Goal: Transaction & Acquisition: Purchase product/service

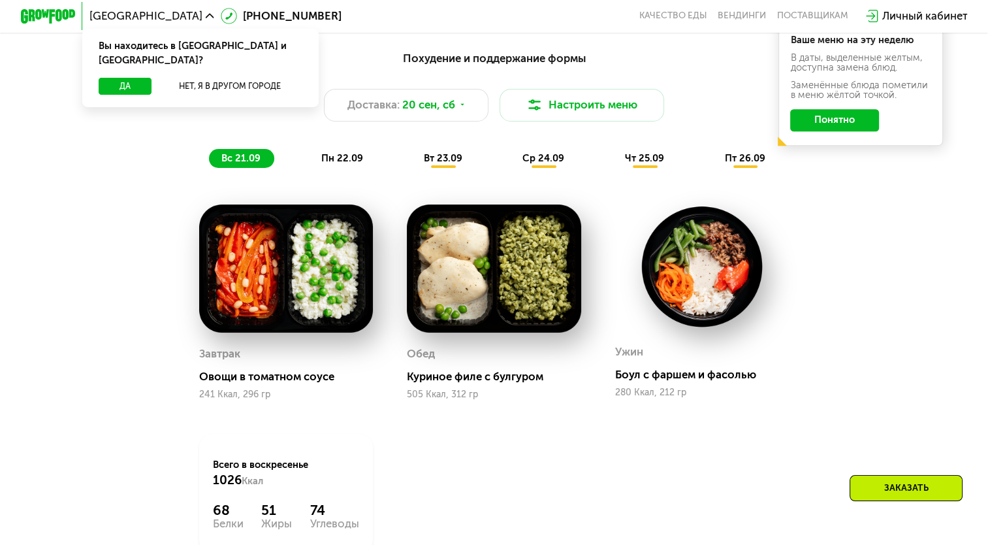
scroll to position [1000, 0]
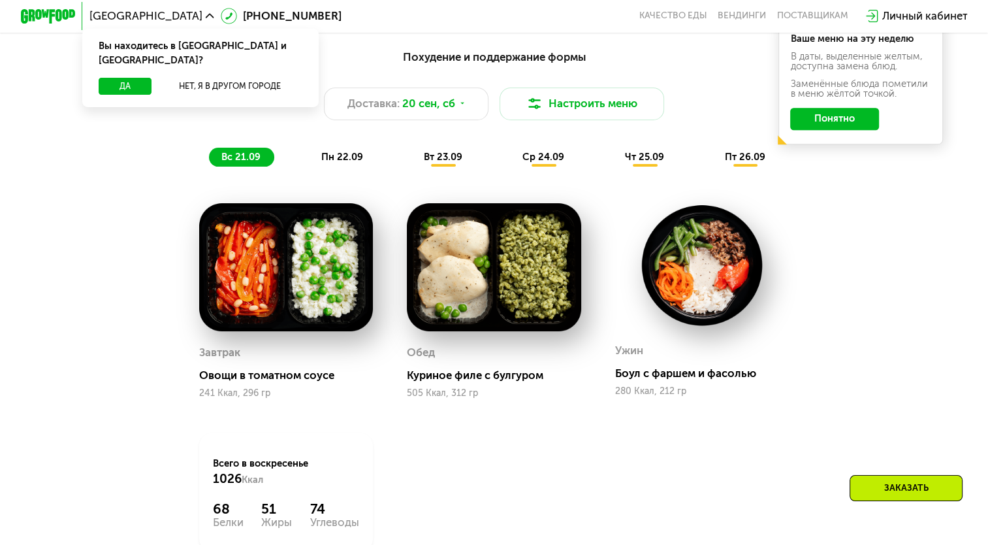
click at [337, 146] on div "Похудение и поддержание формы Доставка: [DATE] Настроить меню вс 21.09 пн 22.09…" at bounding box center [494, 107] width 813 height 119
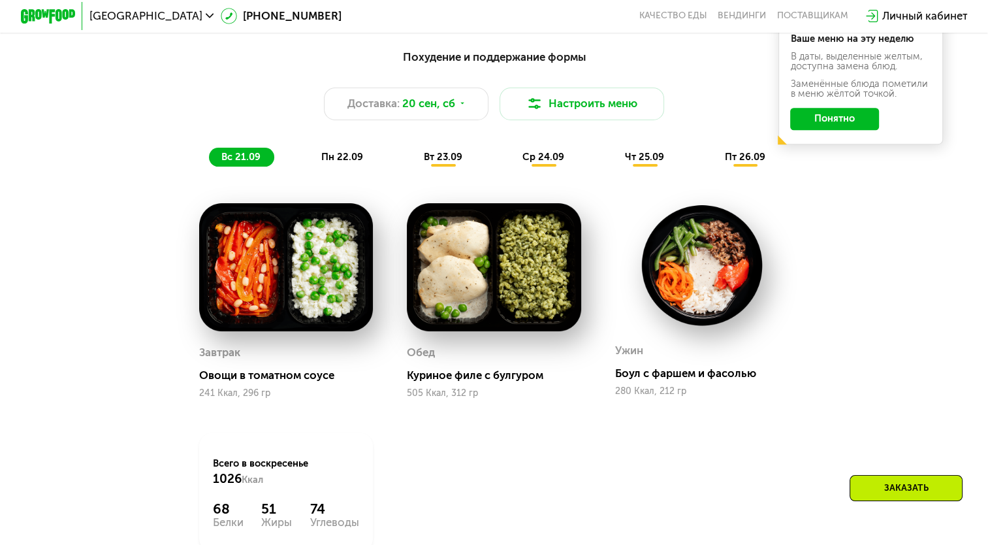
click at [329, 157] on span "пн 22.09" at bounding box center [342, 157] width 42 height 12
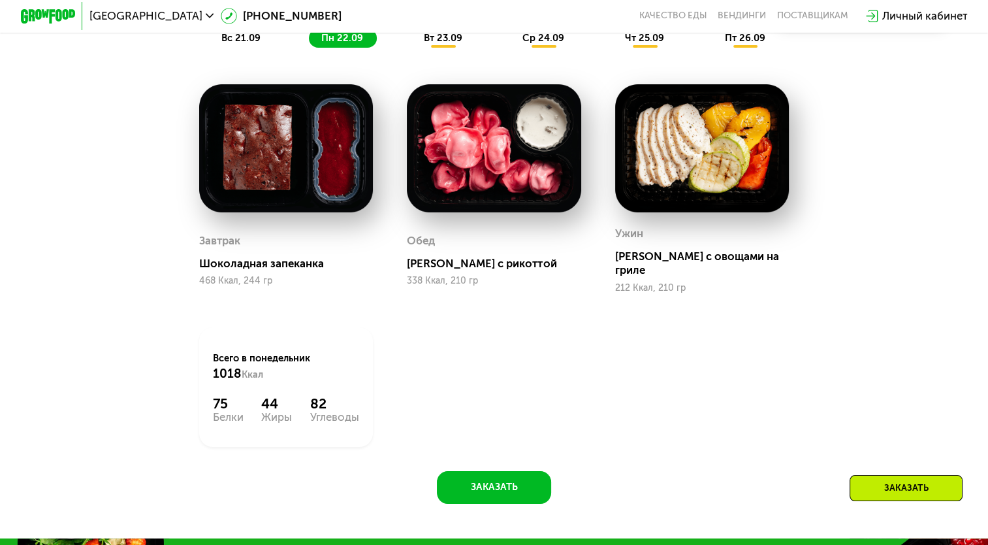
scroll to position [1119, 0]
click at [463, 48] on div "вт 23.09" at bounding box center [444, 38] width 65 height 19
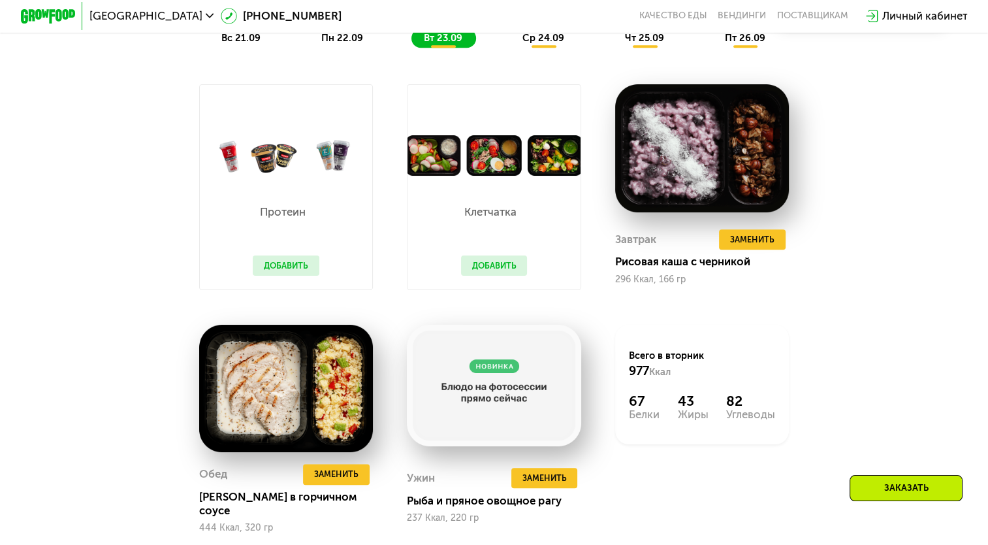
click at [544, 44] on span "ср 24.09" at bounding box center [544, 38] width 42 height 12
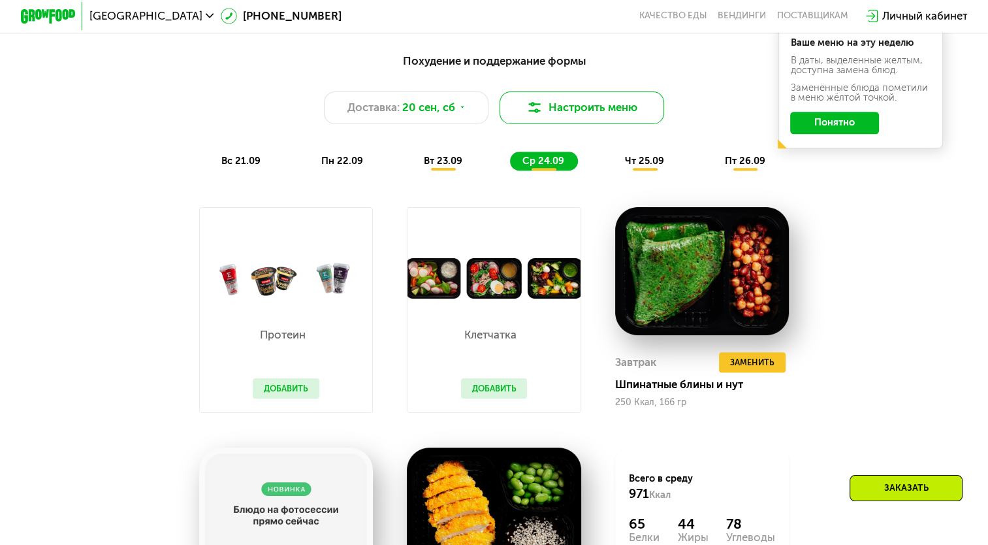
scroll to position [996, 0]
click at [651, 167] on span "чт 25.09" at bounding box center [644, 161] width 39 height 12
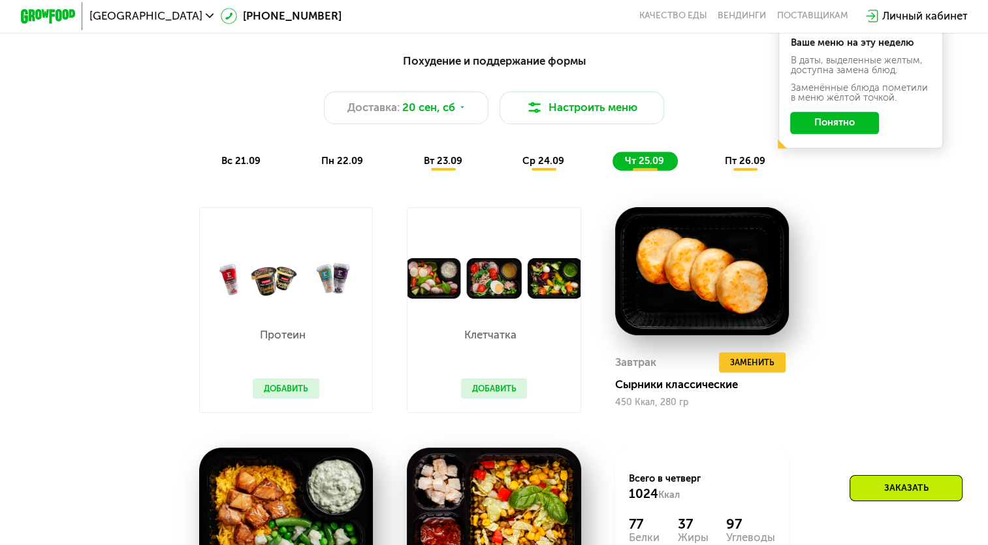
click at [831, 132] on button "Понятно" at bounding box center [835, 123] width 89 height 22
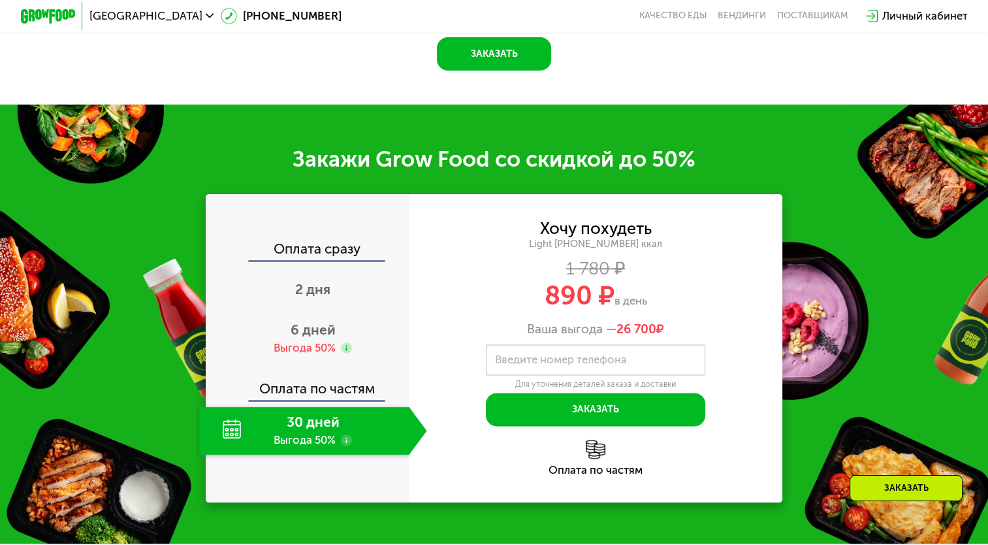
scroll to position [1631, 0]
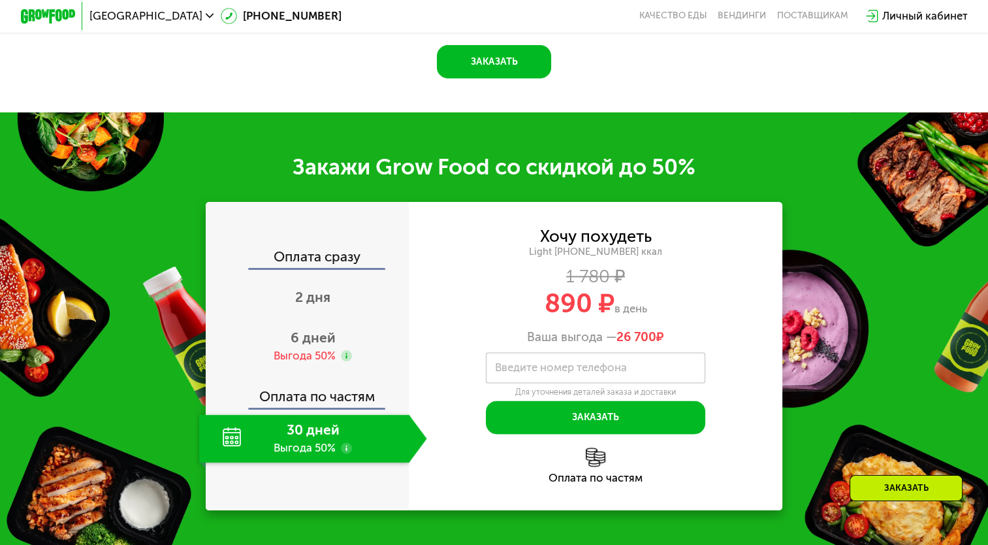
click at [293, 436] on div "30 дней Выгода 50%" at bounding box center [304, 438] width 210 height 48
click at [331, 346] on span "6 дней" at bounding box center [313, 337] width 45 height 16
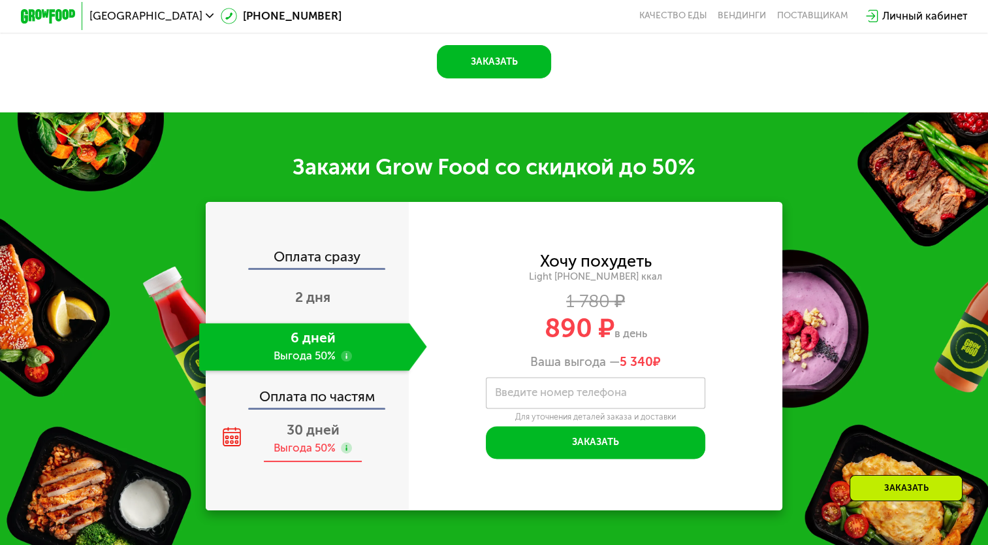
click at [281, 438] on div "30 дней Выгода 50%" at bounding box center [313, 438] width 228 height 48
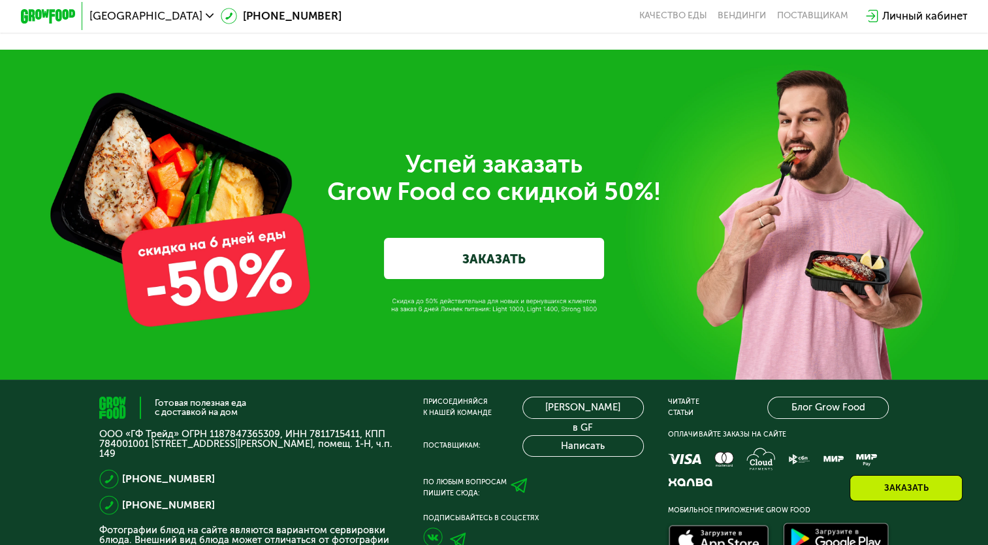
scroll to position [4287, 0]
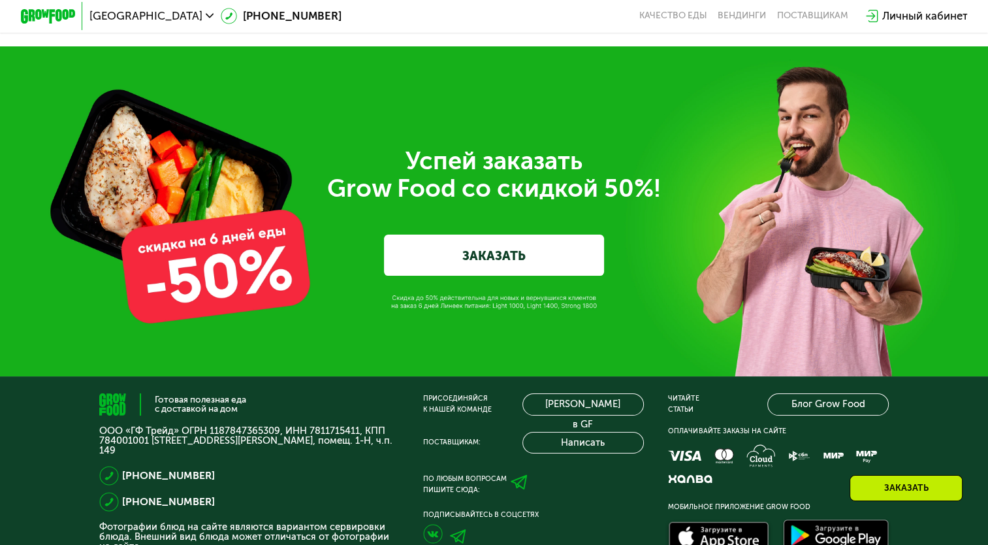
click at [427, 276] on link "ЗАКАЗАТЬ" at bounding box center [494, 255] width 220 height 41
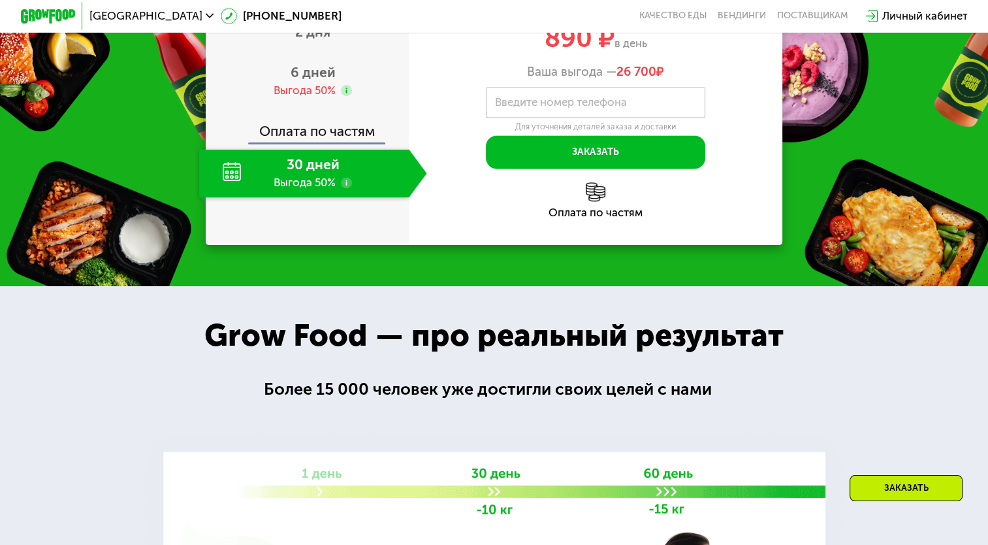
scroll to position [1709, 0]
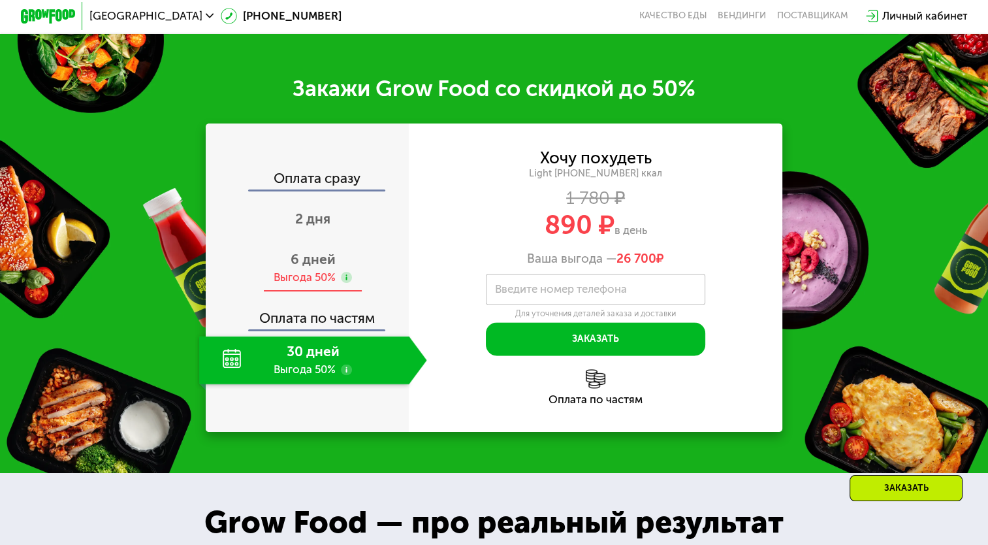
click at [304, 252] on span "6 дней" at bounding box center [313, 259] width 45 height 16
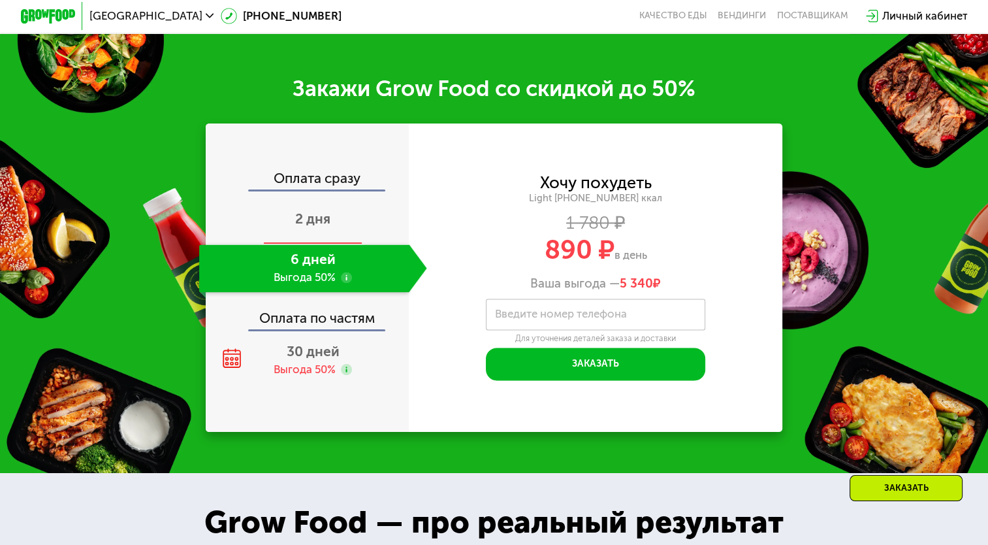
click at [302, 237] on div "2 дня" at bounding box center [313, 220] width 228 height 48
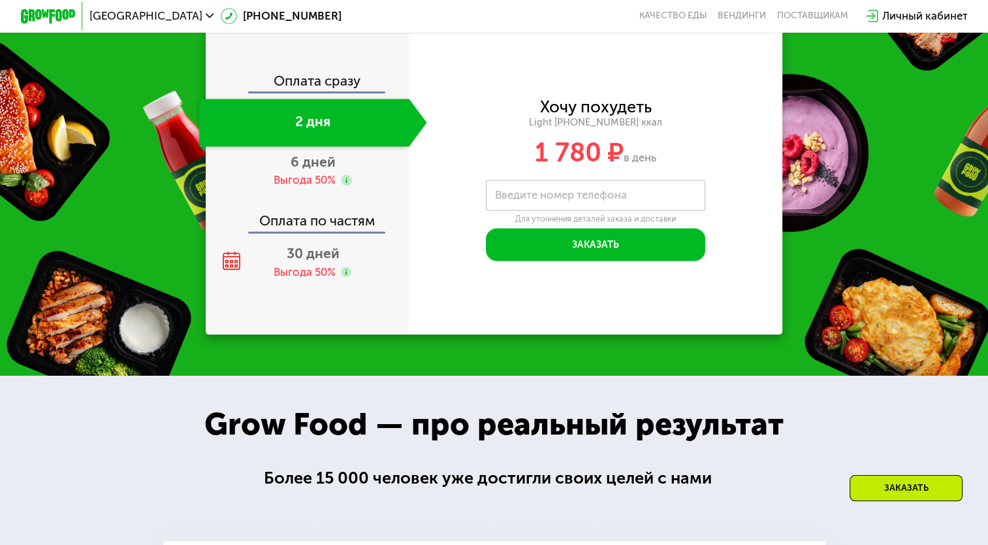
scroll to position [1708, 0]
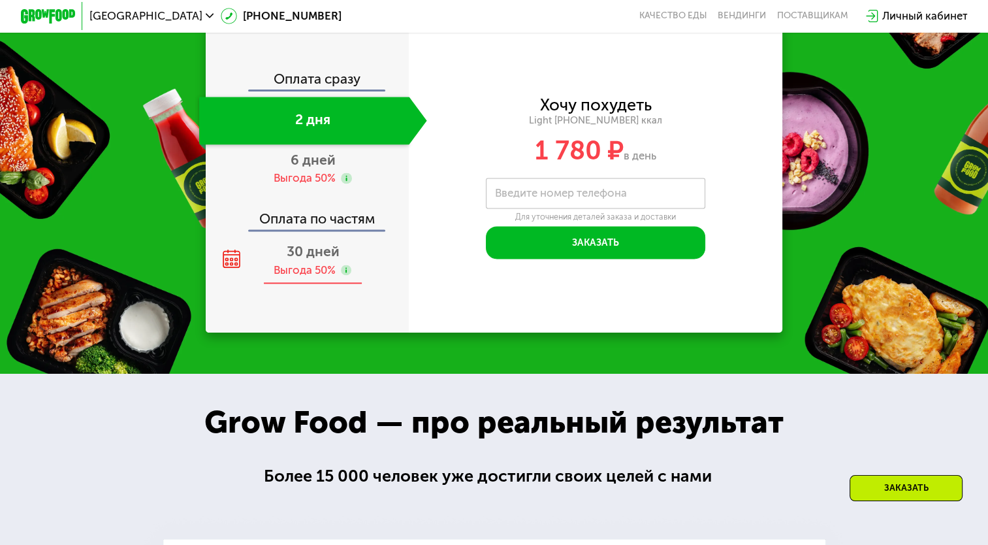
click at [321, 259] on span "30 дней" at bounding box center [313, 251] width 53 height 16
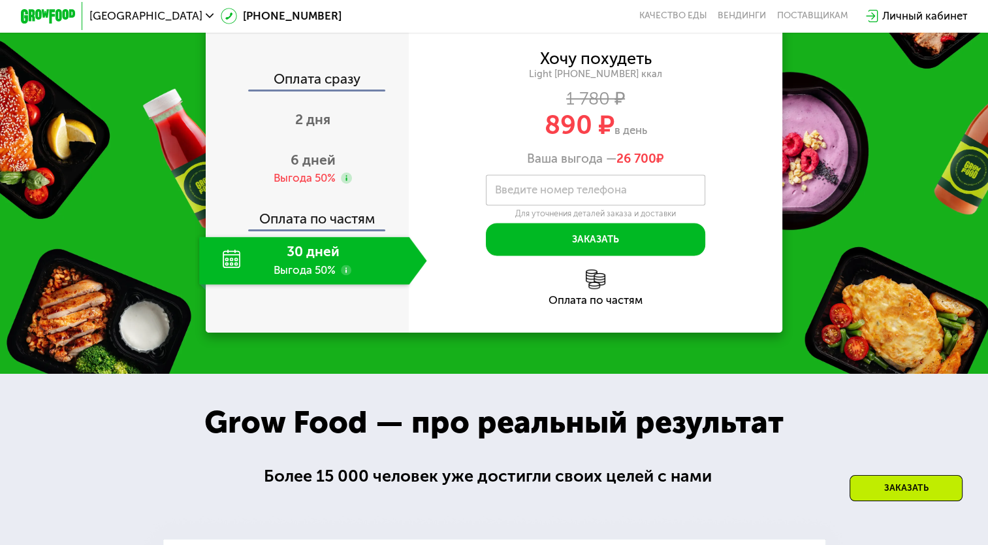
click at [230, 276] on div "30 дней Выгода 50%" at bounding box center [304, 261] width 210 height 48
click at [316, 186] on div "Выгода 50%" at bounding box center [305, 178] width 62 height 15
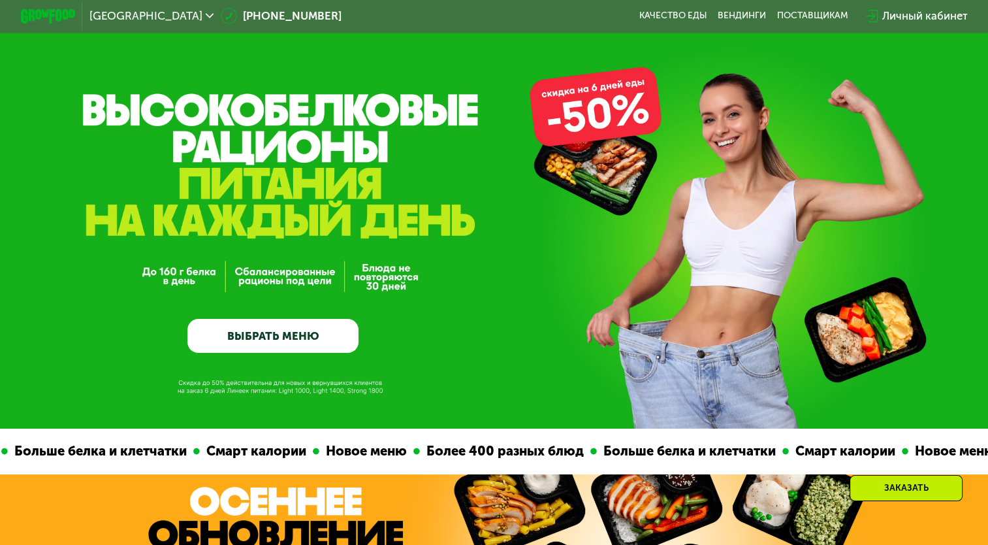
scroll to position [0, 0]
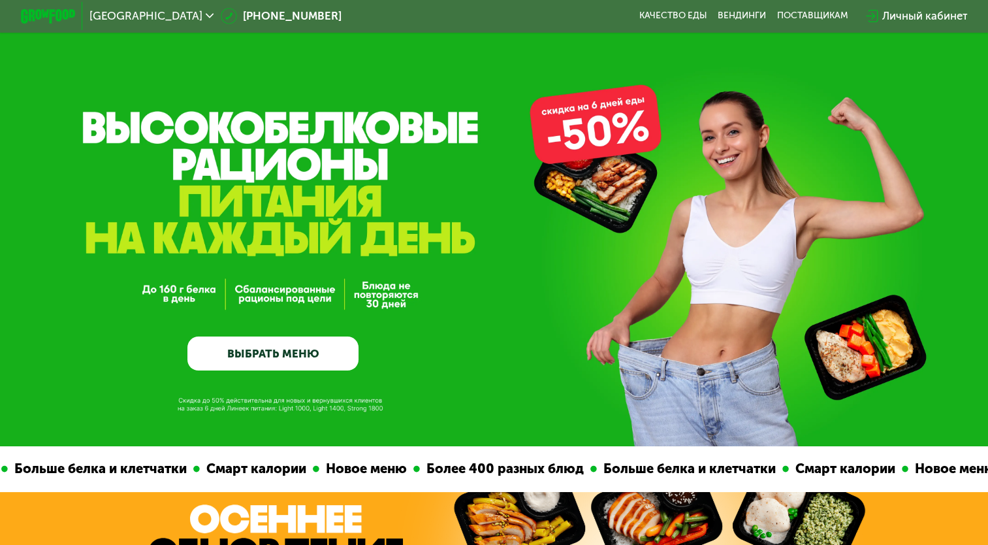
click at [256, 350] on link "ВЫБРАТЬ МЕНЮ" at bounding box center [273, 353] width 171 height 35
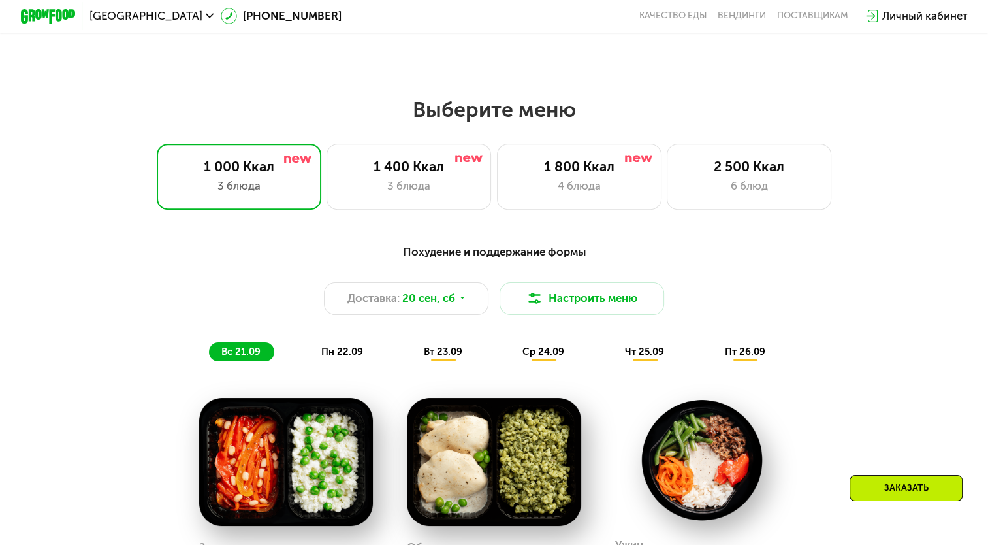
scroll to position [874, 0]
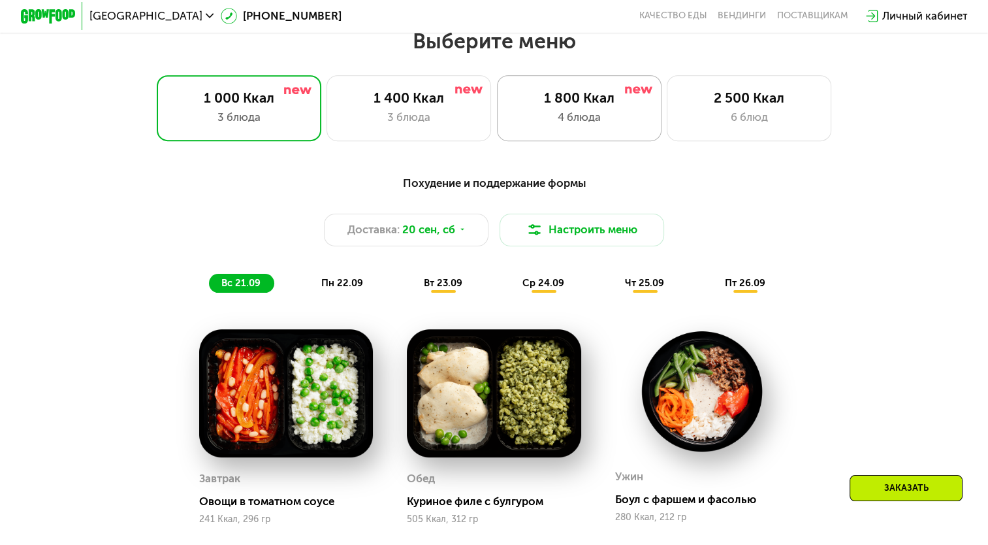
click at [578, 123] on div "4 блюда" at bounding box center [580, 117] width 136 height 16
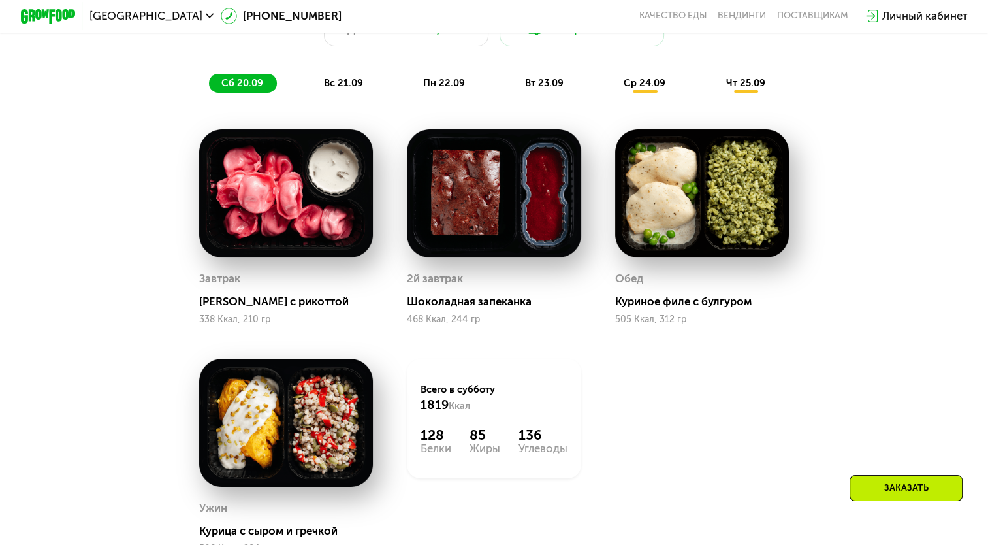
scroll to position [1072, 0]
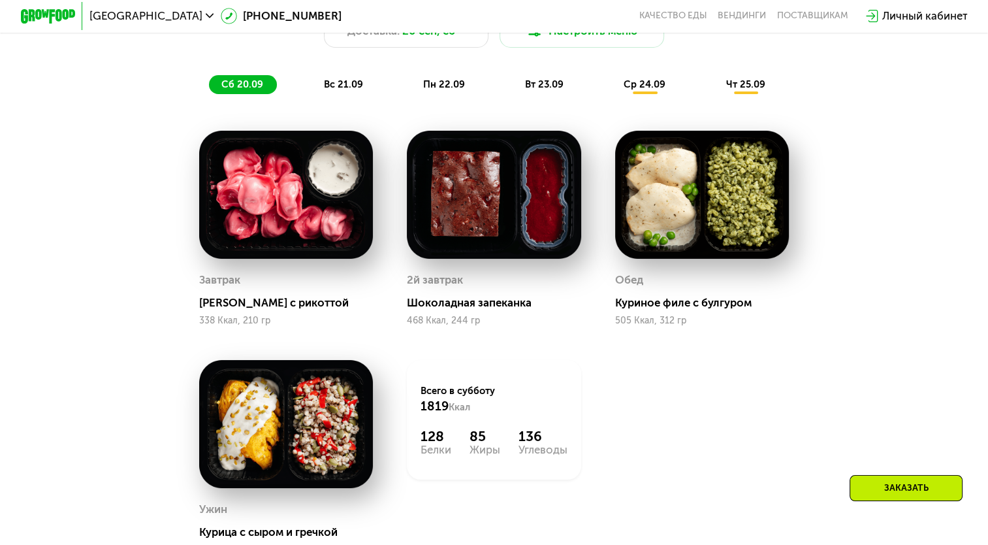
click at [336, 90] on span "вс 21.09" at bounding box center [343, 84] width 39 height 12
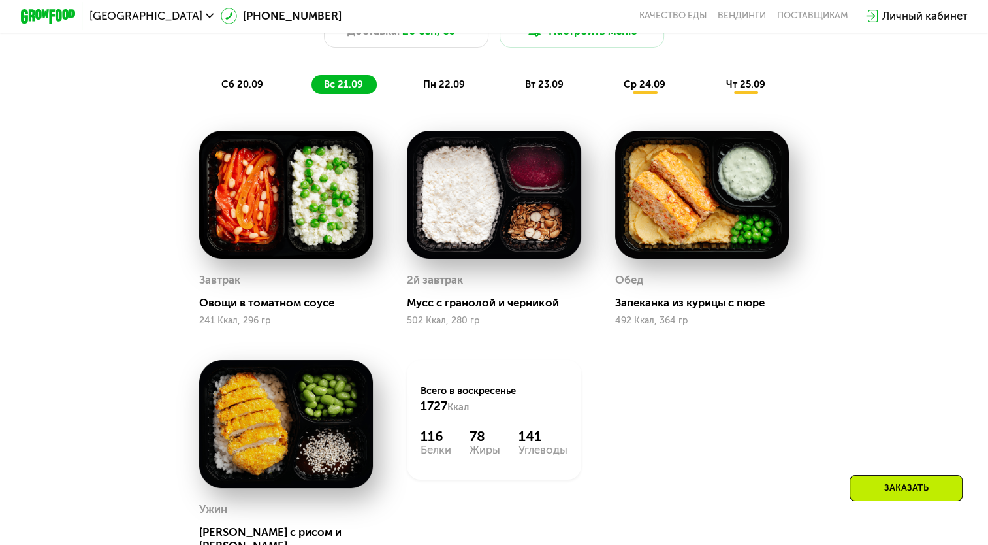
click at [439, 89] on span "пн 22.09" at bounding box center [444, 84] width 42 height 12
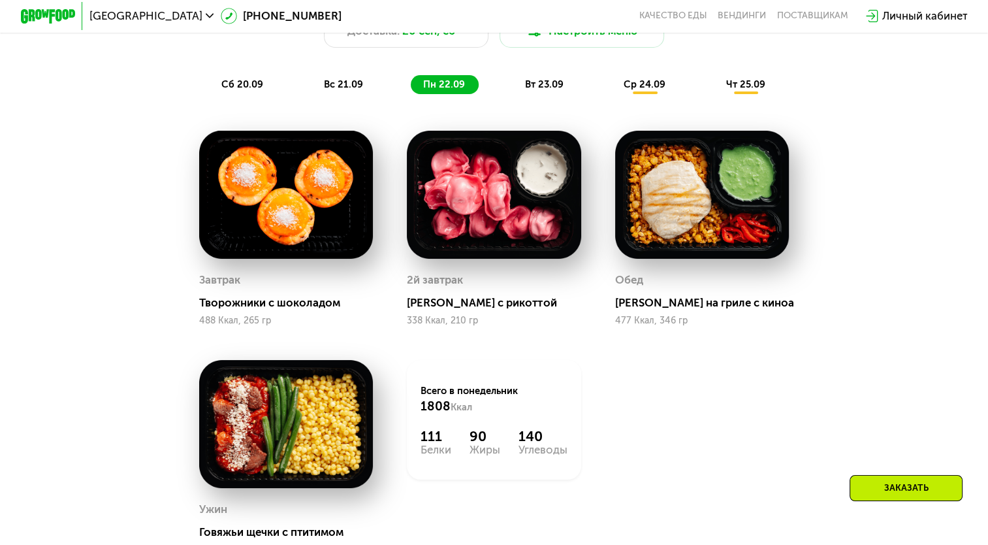
click at [544, 90] on span "вт 23.09" at bounding box center [544, 84] width 39 height 12
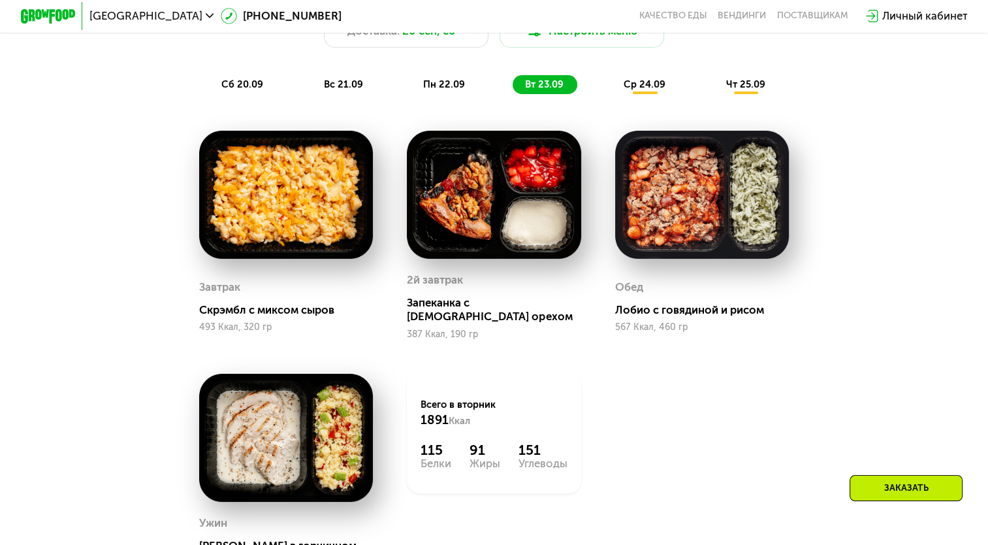
click at [638, 94] on div "ср 24.09" at bounding box center [646, 84] width 68 height 19
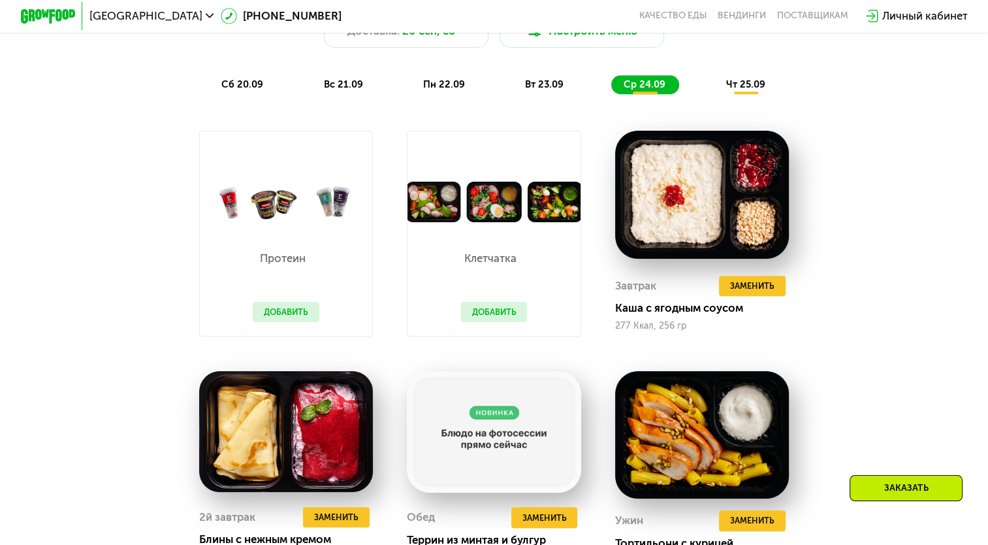
click at [760, 90] on span "чт 25.09" at bounding box center [745, 84] width 39 height 12
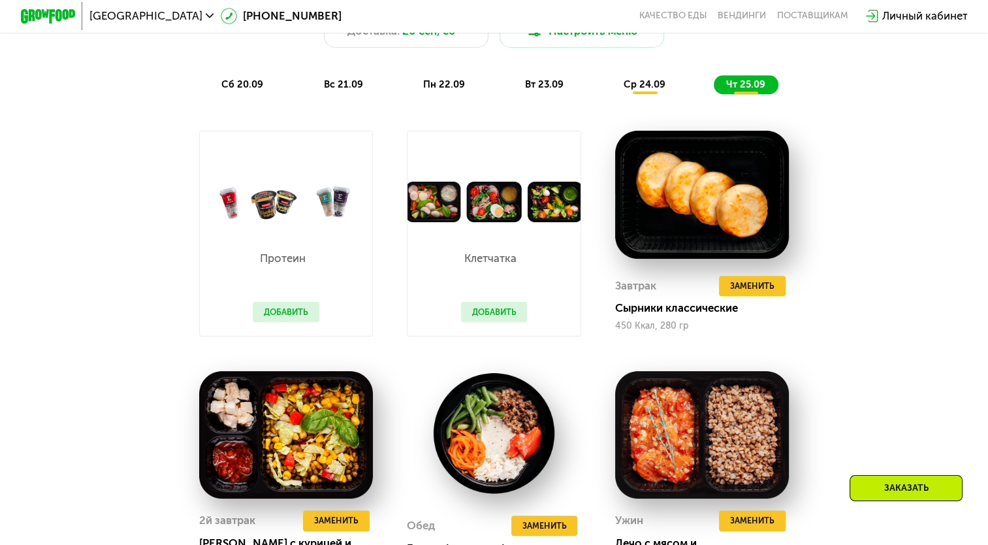
click at [489, 314] on button "Добавить" at bounding box center [494, 312] width 67 height 21
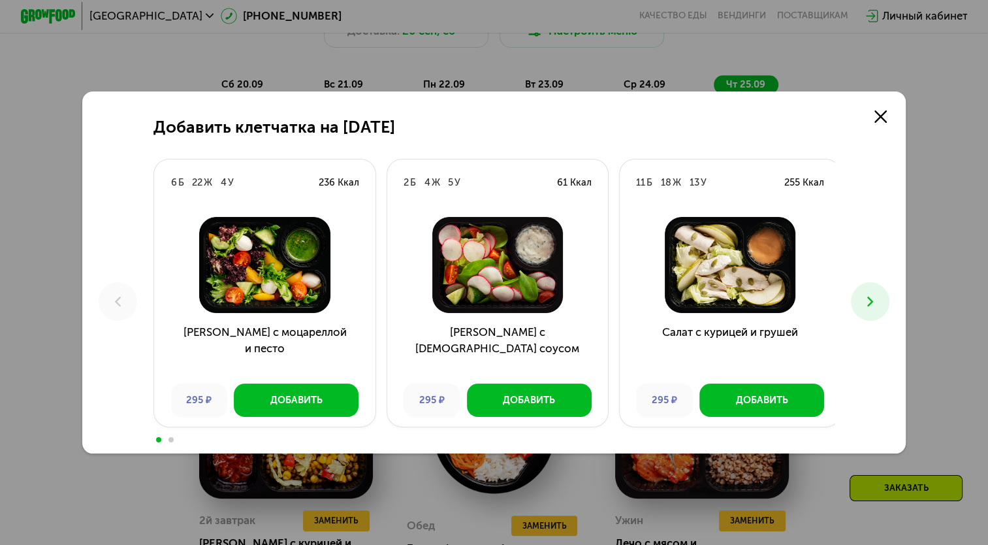
click at [884, 276] on div "Добавить клетчатка на [DATE] 6 Б 22 Ж 4 У 236 Ккал Салат с моцареллой и песто 2…" at bounding box center [494, 272] width 824 height 363
click at [879, 296] on icon at bounding box center [870, 301] width 16 height 16
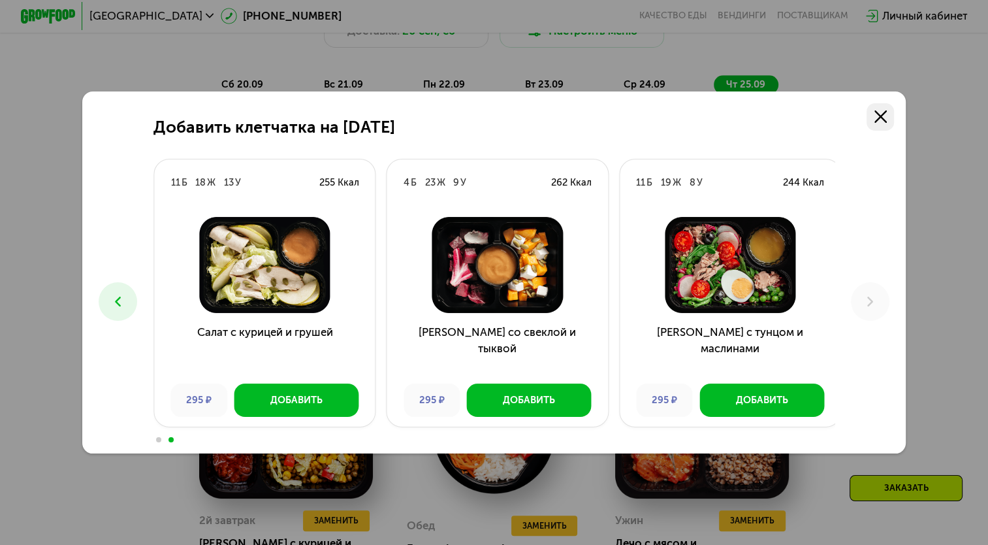
click at [894, 110] on link at bounding box center [880, 116] width 27 height 27
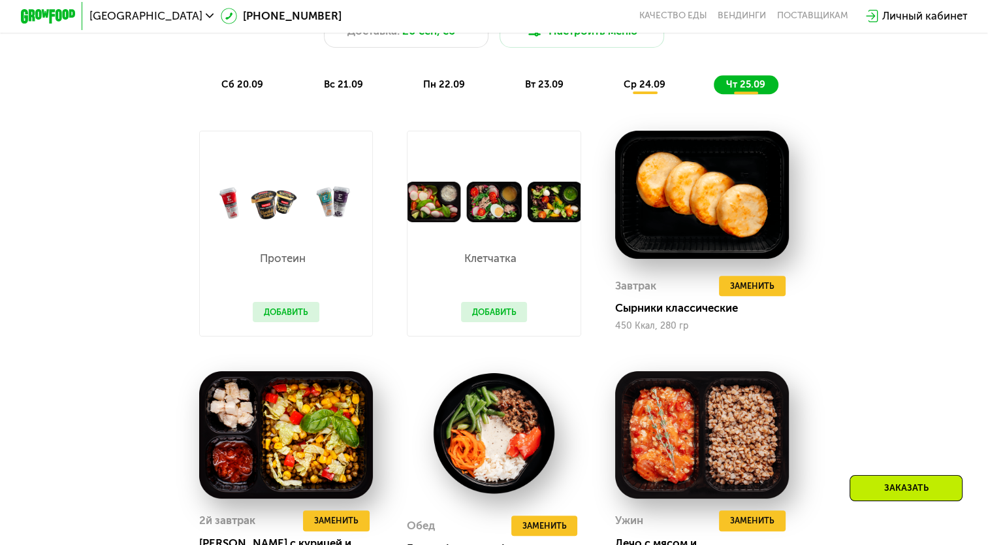
click at [287, 321] on button "Добавить" at bounding box center [286, 312] width 67 height 21
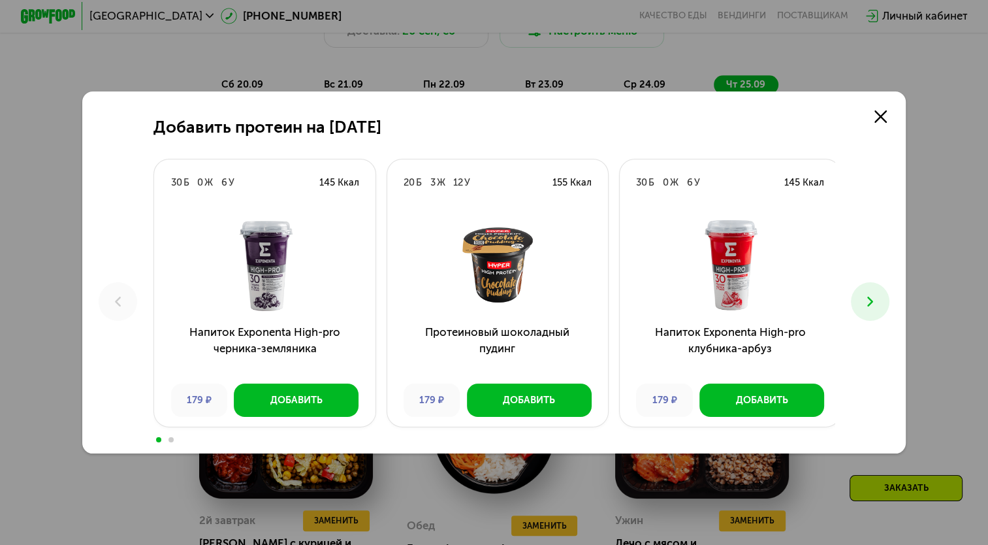
click at [878, 317] on button at bounding box center [870, 301] width 39 height 39
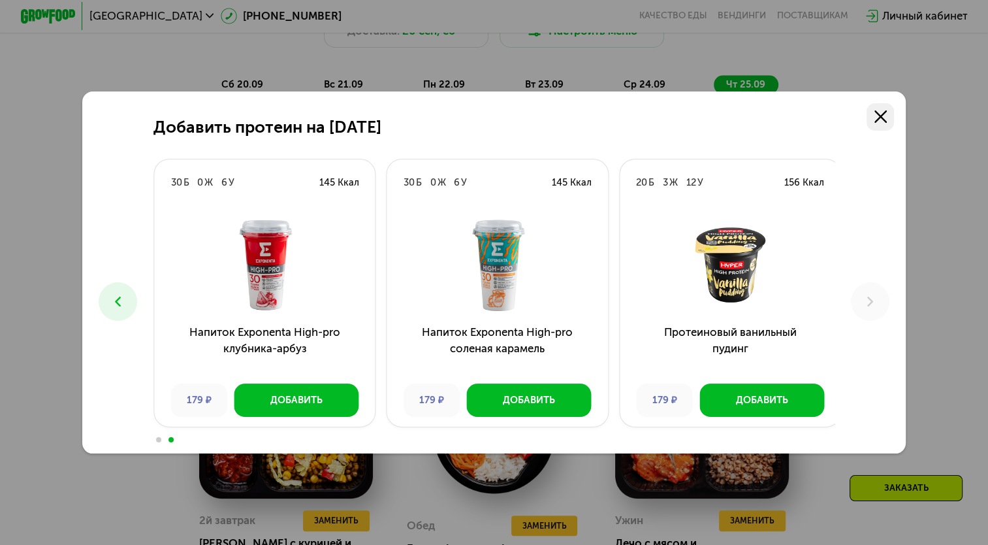
click at [887, 119] on use at bounding box center [881, 116] width 12 height 12
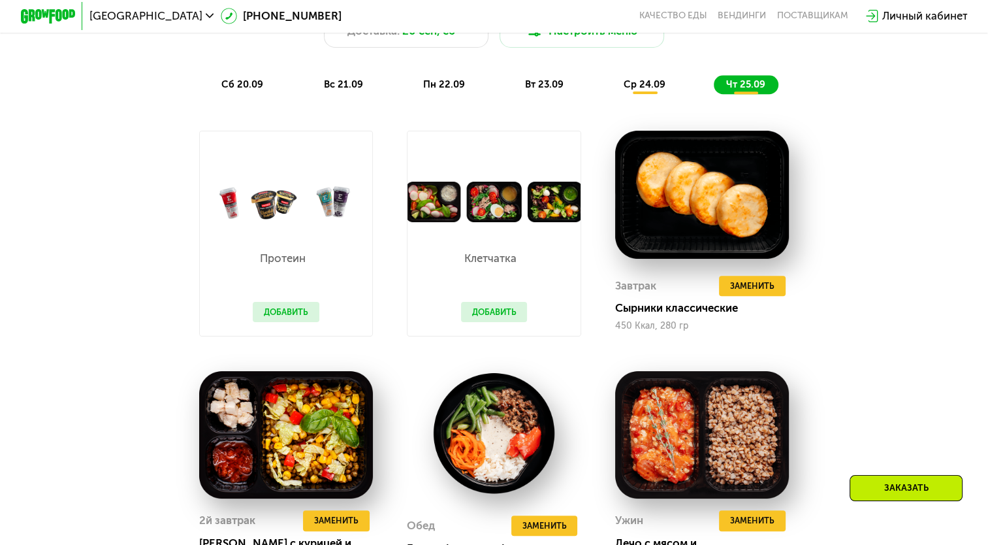
click at [248, 90] on span "сб 20.09" at bounding box center [242, 84] width 42 height 12
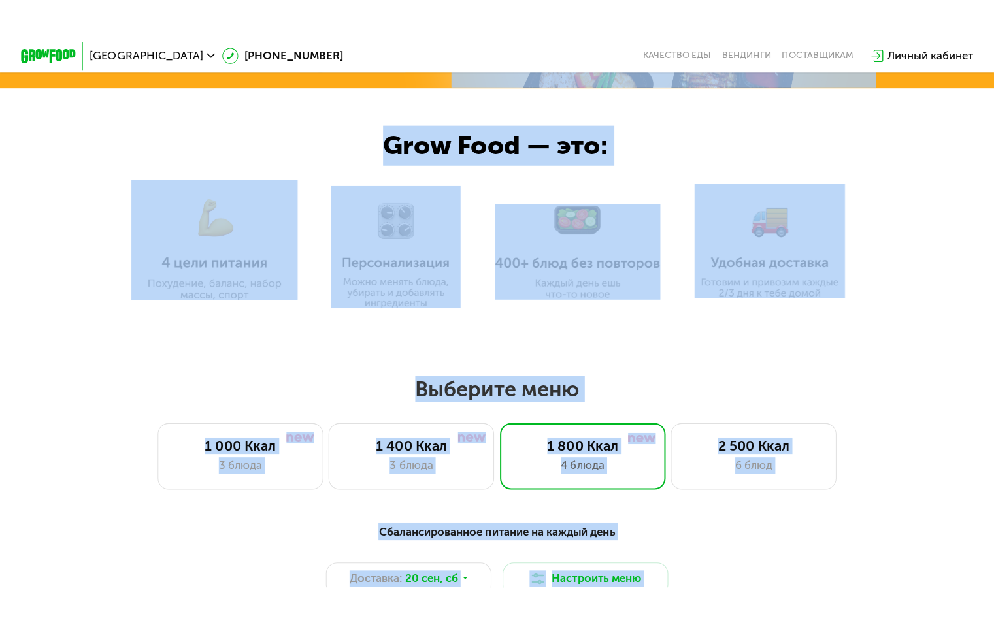
scroll to position [0, 0]
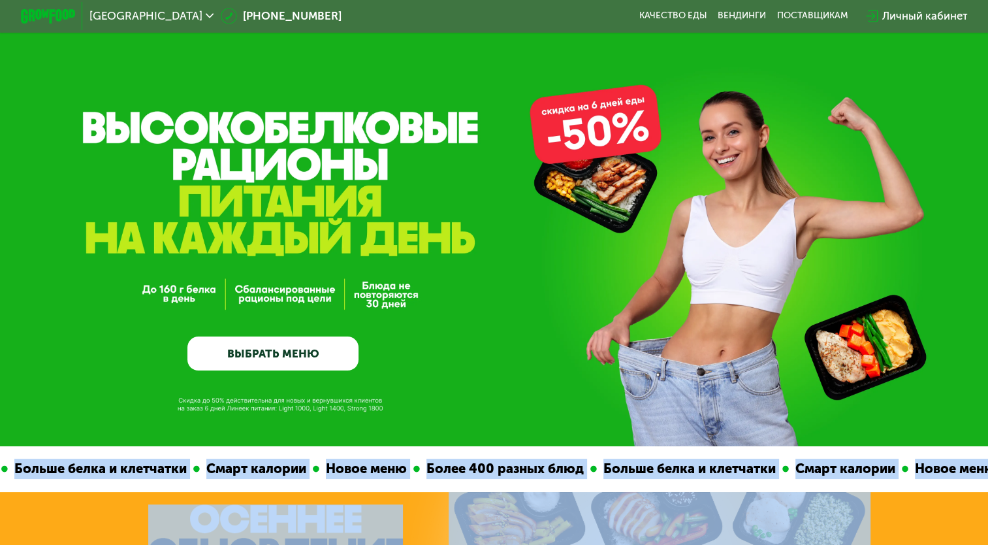
drag, startPoint x: 460, startPoint y: 100, endPoint x: 404, endPoint y: -48, distance: 158.6
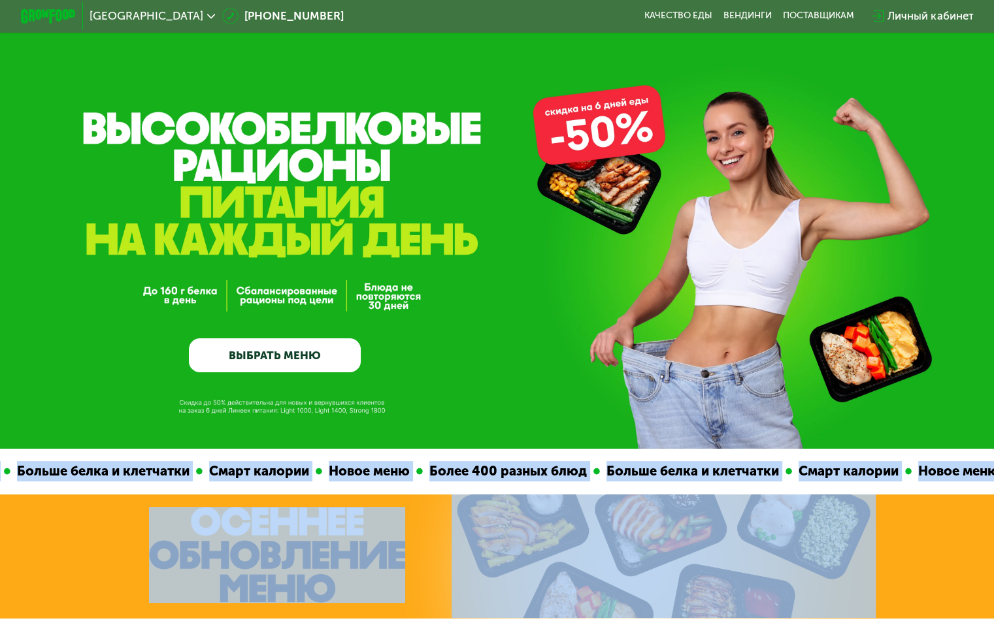
click at [272, 342] on link "ВЫБРАТЬ МЕНЮ" at bounding box center [275, 355] width 172 height 35
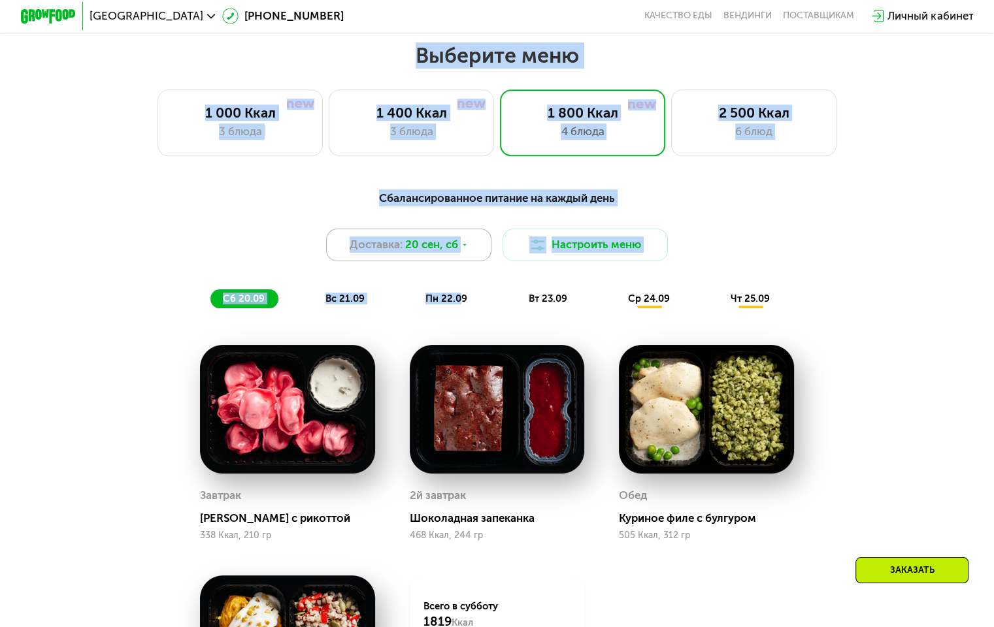
scroll to position [878, 0]
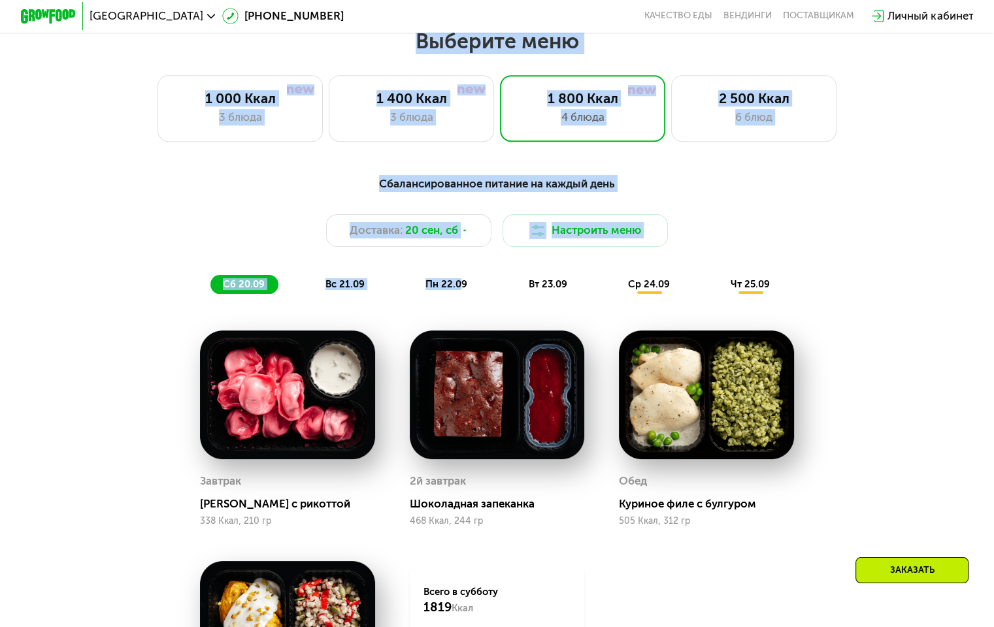
click at [958, 153] on div "Выберите меню 1 000 Ккал 3 блюда 1 400 Ккал 3 блюда 1 800 Ккал 4 блюда 2 500 Кк…" at bounding box center [497, 438] width 994 height 821
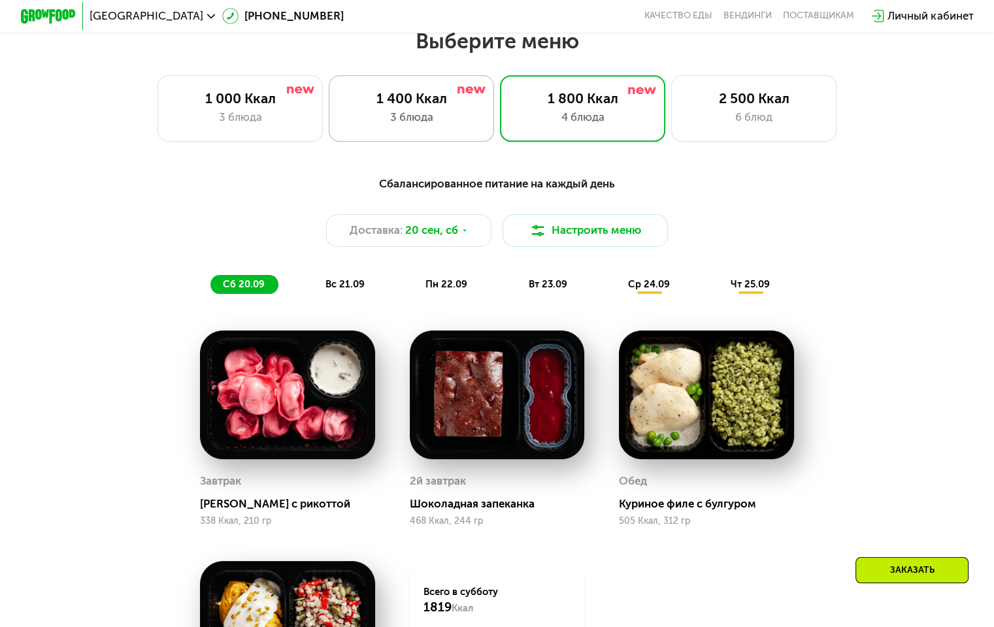
click at [457, 117] on div "3 блюда" at bounding box center [411, 117] width 137 height 16
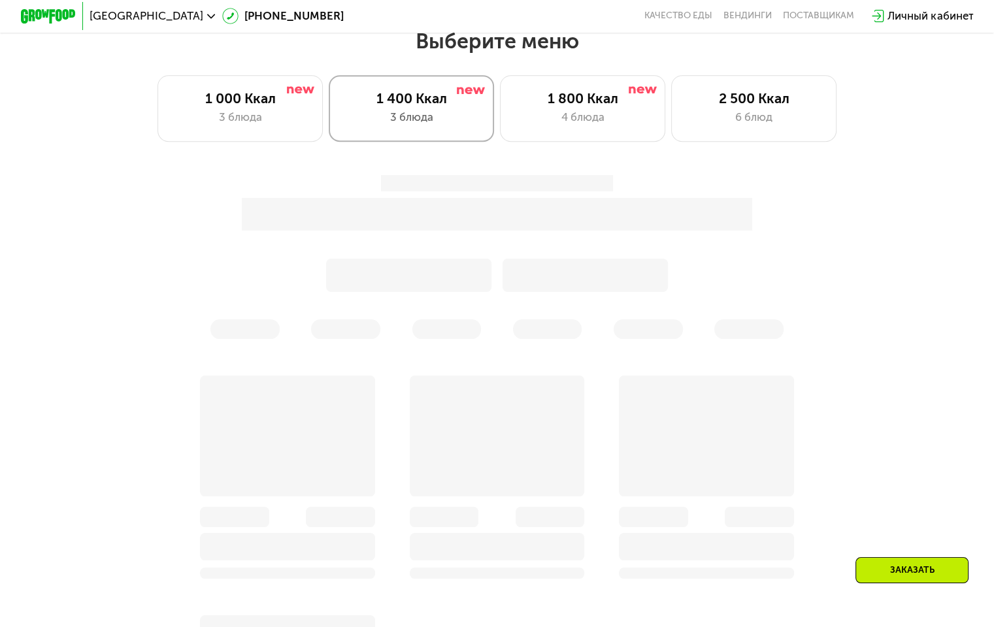
click at [457, 117] on div "3 блюда" at bounding box center [411, 117] width 137 height 16
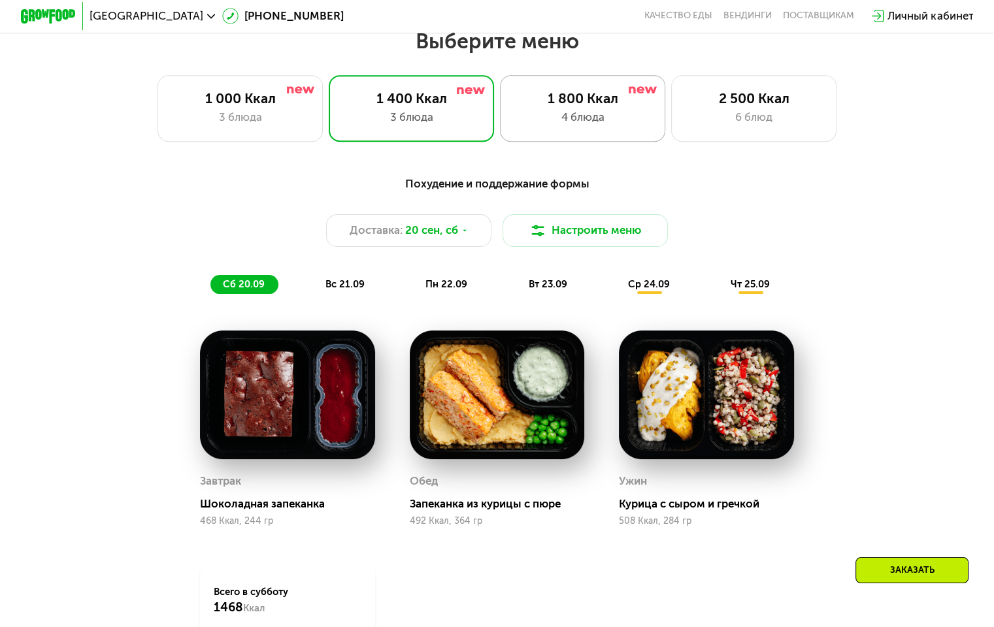
click at [602, 119] on div "4 блюда" at bounding box center [582, 117] width 137 height 16
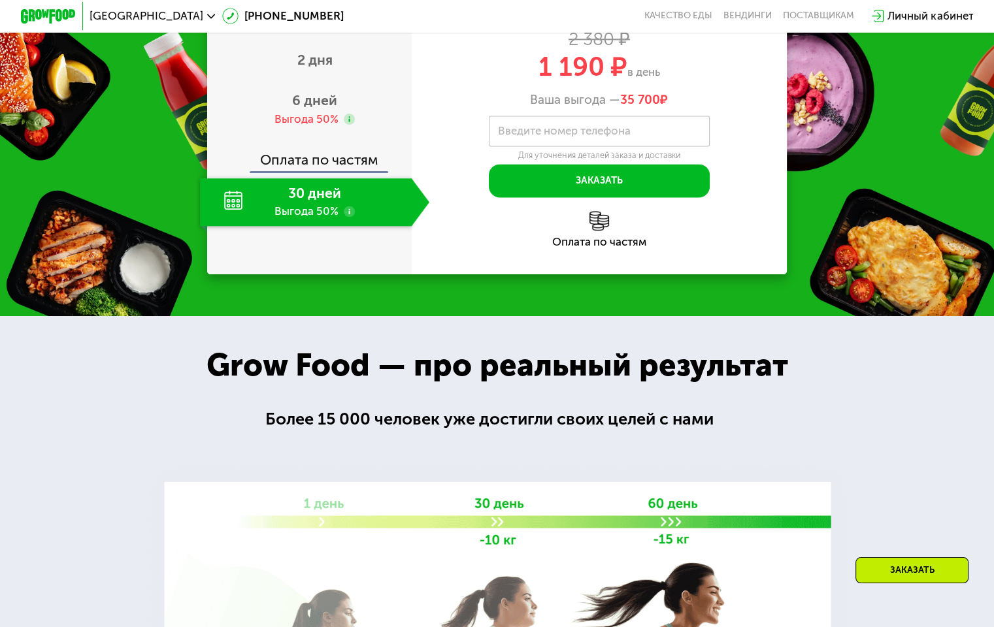
scroll to position [1847, 0]
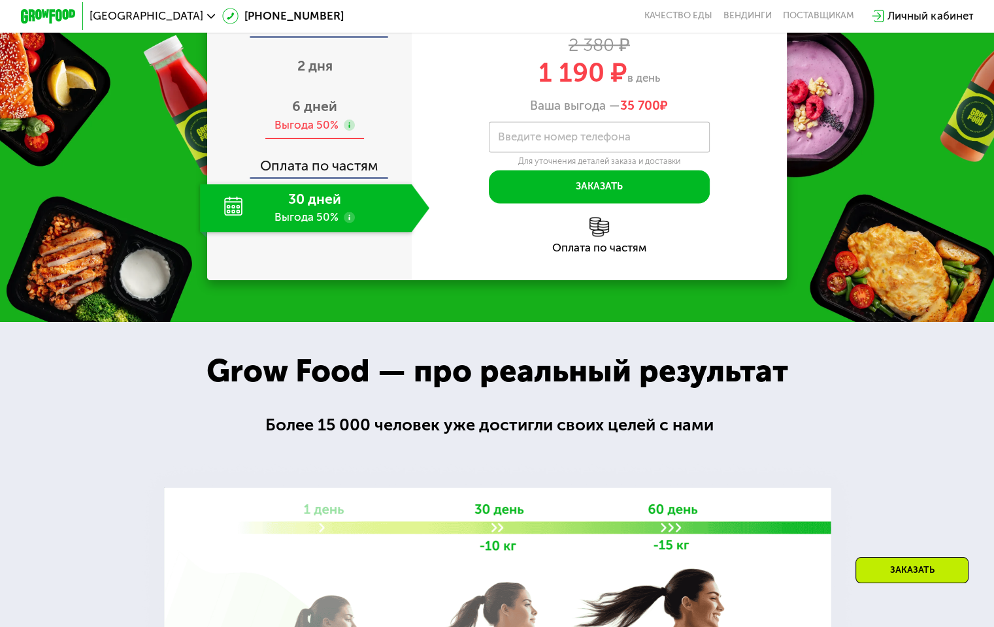
click at [319, 114] on span "6 дней" at bounding box center [314, 106] width 45 height 16
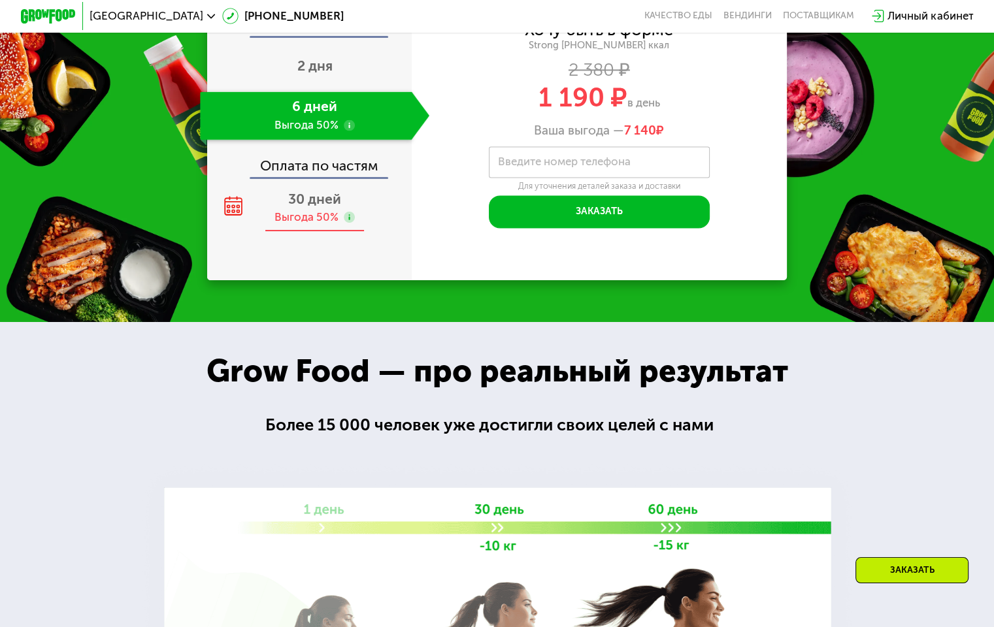
click at [319, 201] on div "30 дней Выгода 50%" at bounding box center [314, 208] width 229 height 48
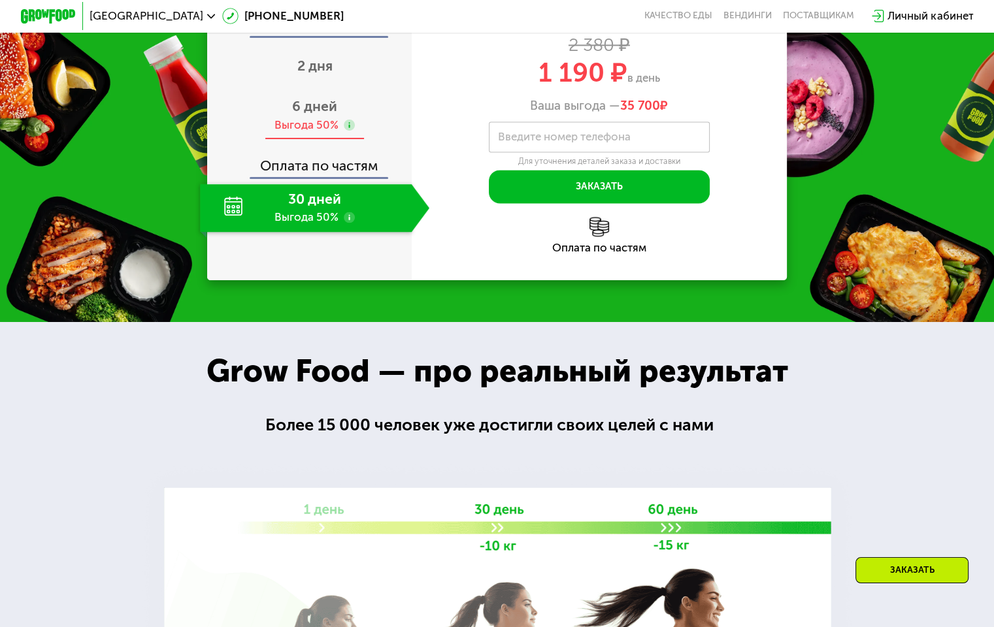
click at [313, 114] on span "6 дней" at bounding box center [314, 106] width 45 height 16
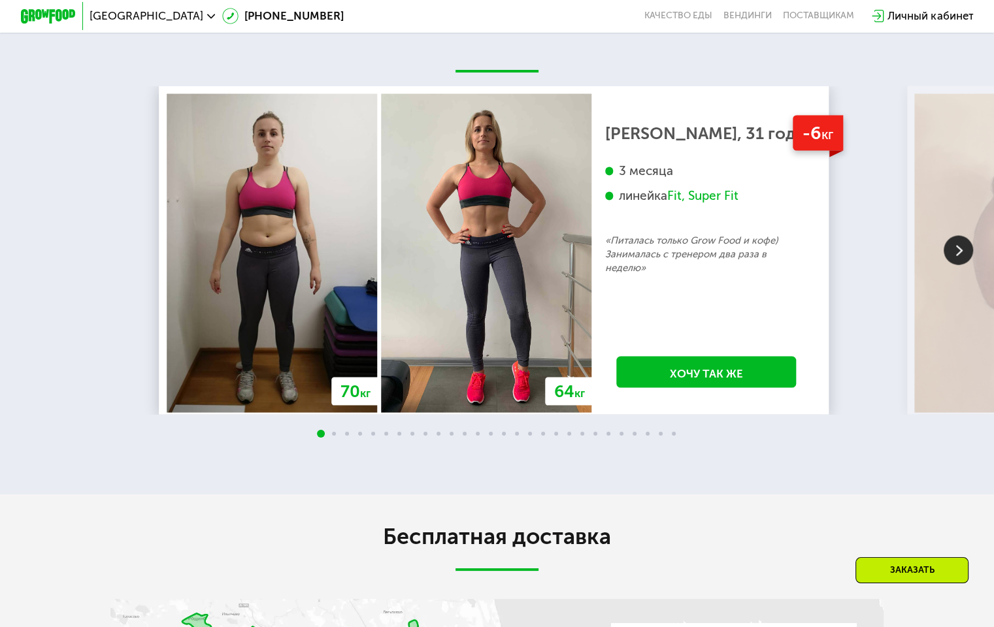
scroll to position [2674, 0]
click at [954, 265] on img at bounding box center [957, 249] width 29 height 29
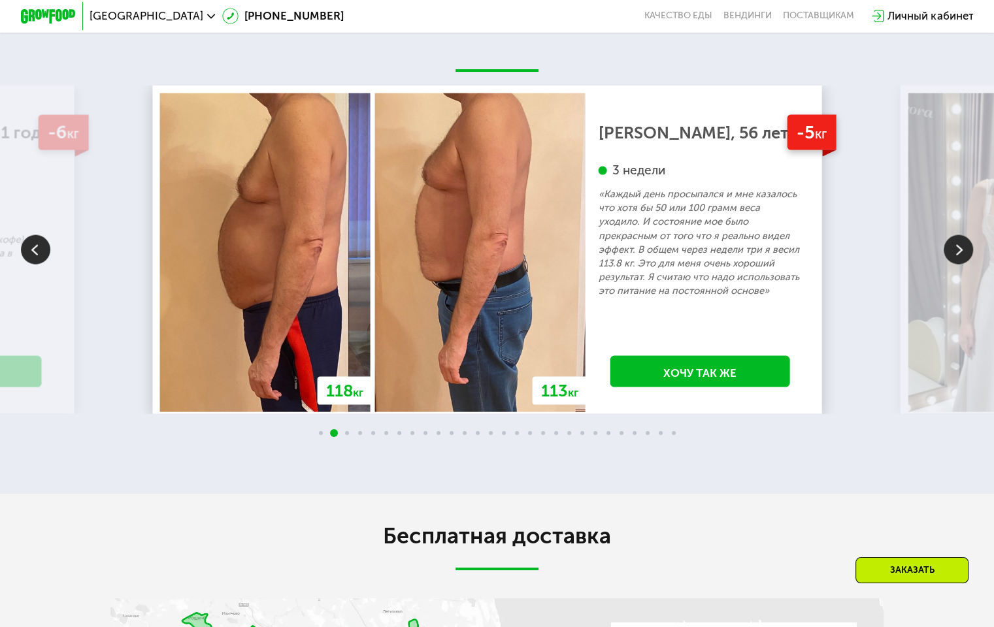
click at [954, 265] on img at bounding box center [957, 249] width 29 height 29
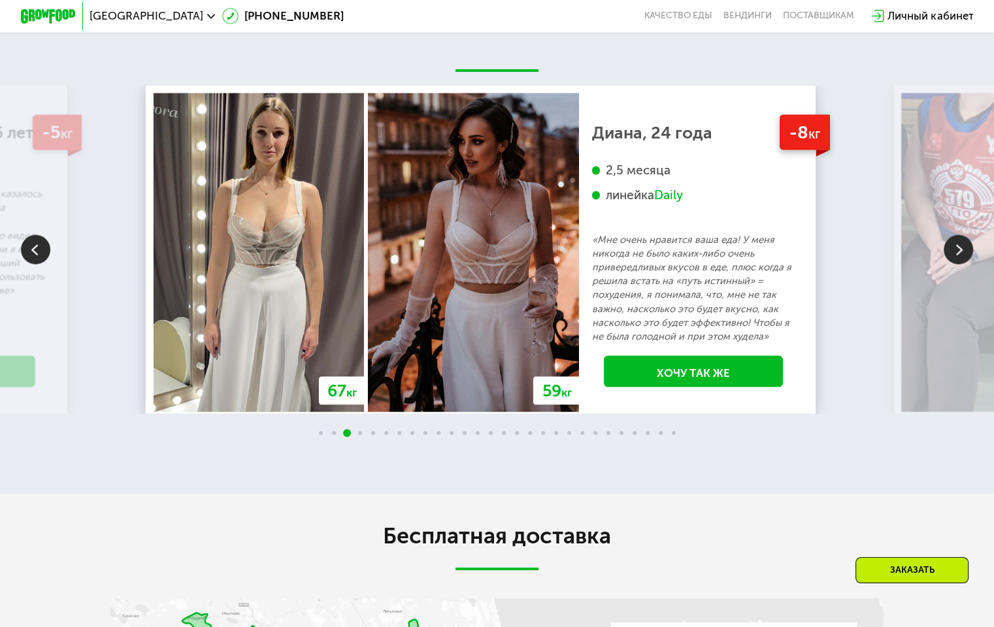
click at [954, 260] on img at bounding box center [957, 249] width 29 height 29
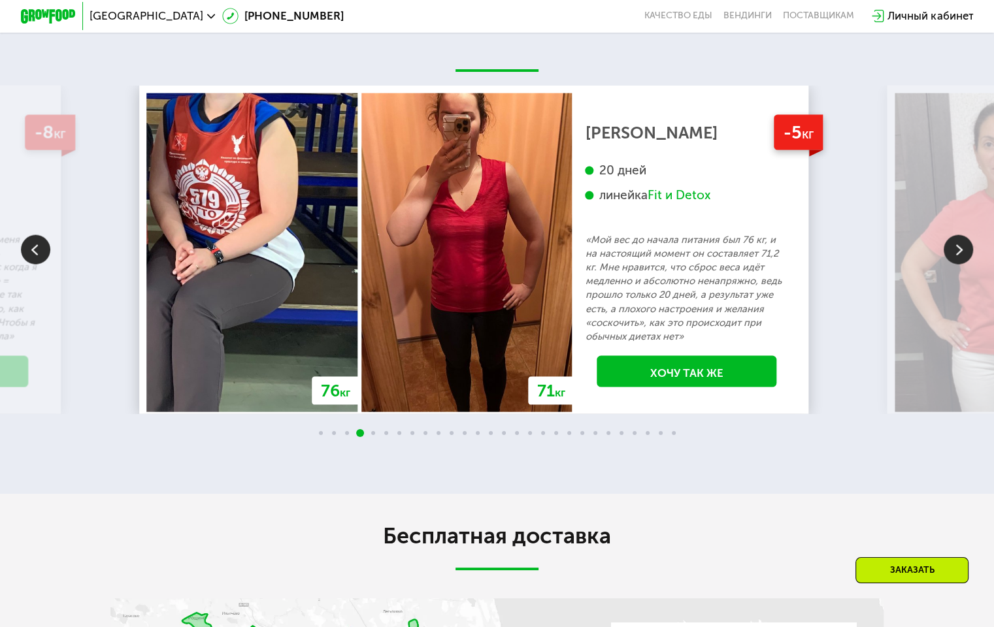
click at [954, 260] on img at bounding box center [957, 249] width 29 height 29
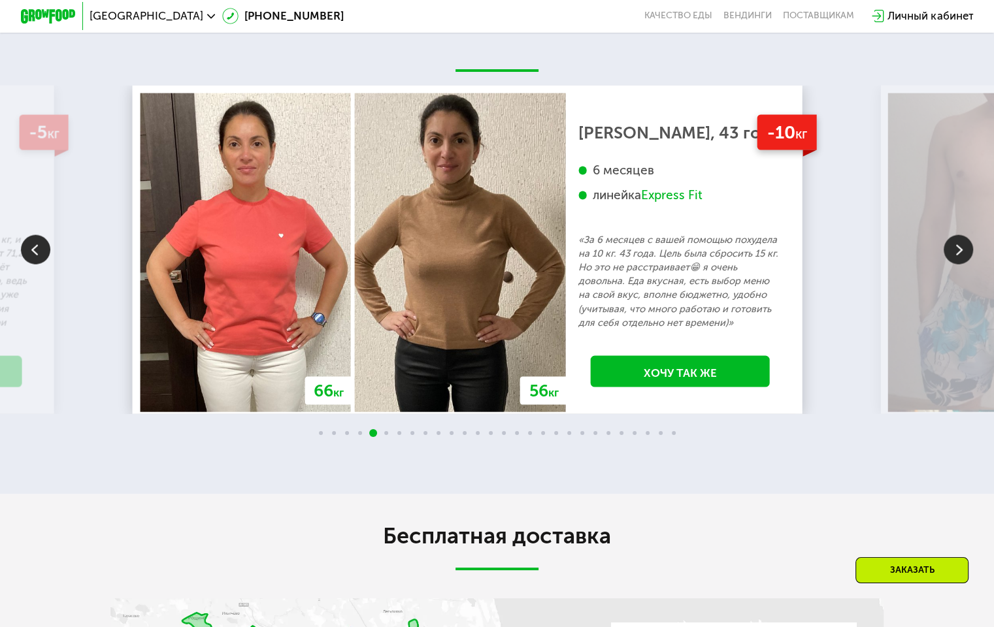
click at [946, 265] on img at bounding box center [957, 249] width 29 height 29
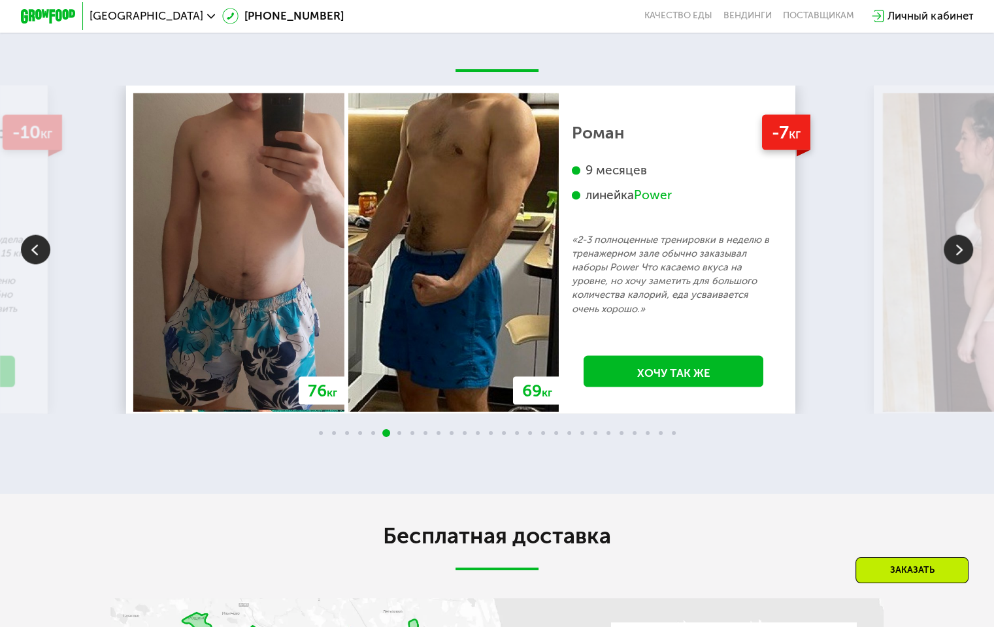
click at [955, 264] on img at bounding box center [957, 249] width 29 height 29
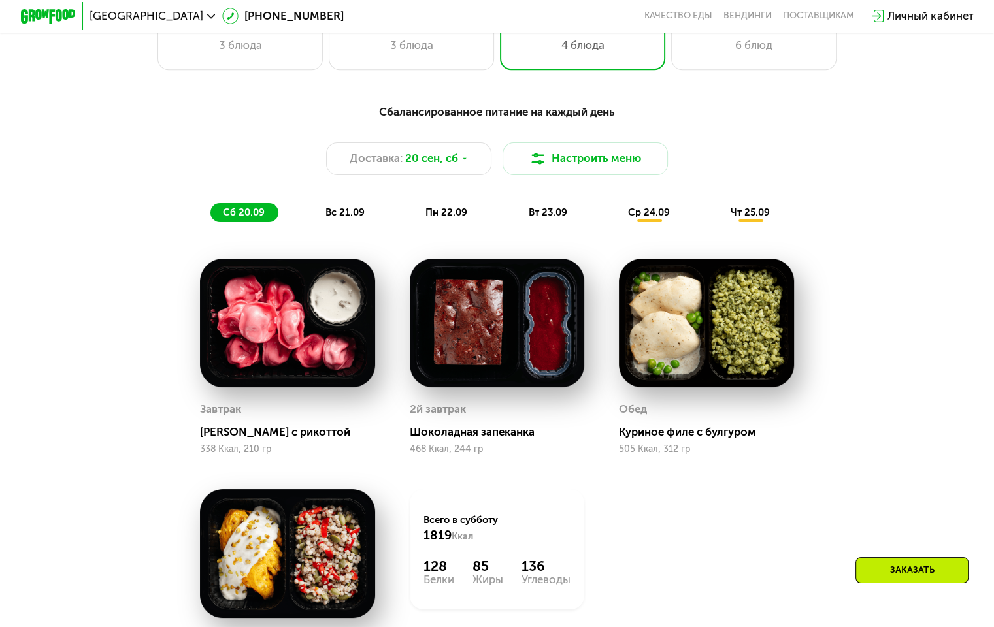
scroll to position [947, 0]
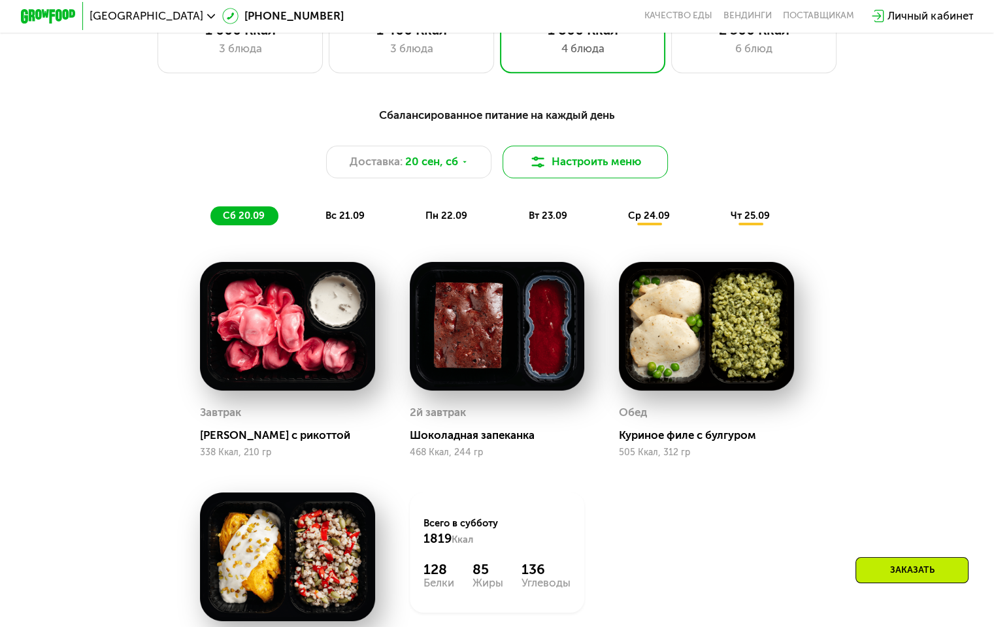
click at [556, 170] on button "Настроить меню" at bounding box center [585, 162] width 166 height 33
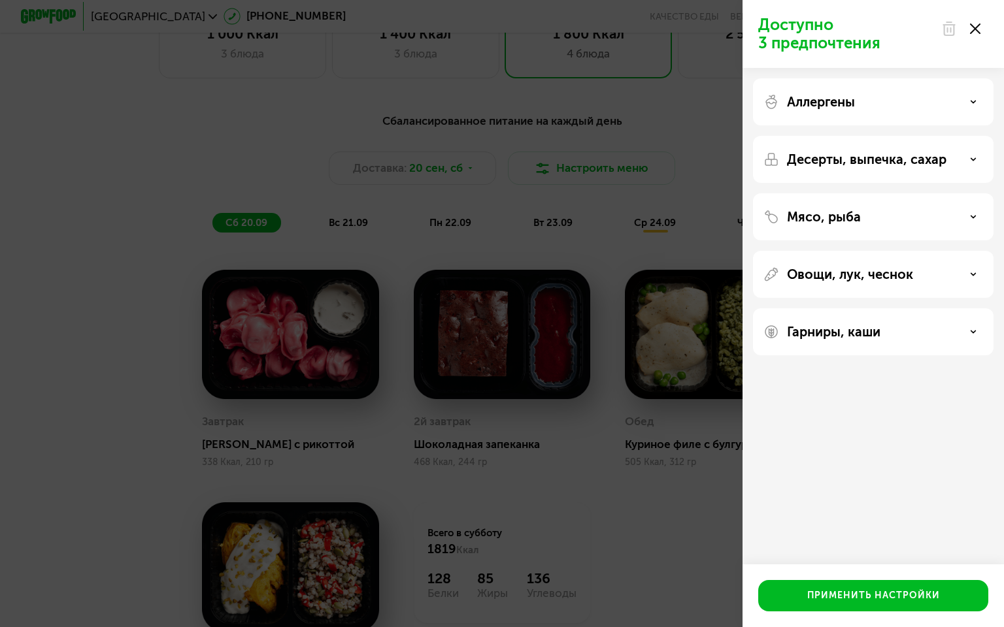
drag, startPoint x: 827, startPoint y: 233, endPoint x: 823, endPoint y: 210, distance: 23.2
click at [823, 210] on div "Мясо, рыба" at bounding box center [873, 216] width 240 height 47
click at [823, 210] on p "Мясо, рыба" at bounding box center [824, 217] width 74 height 16
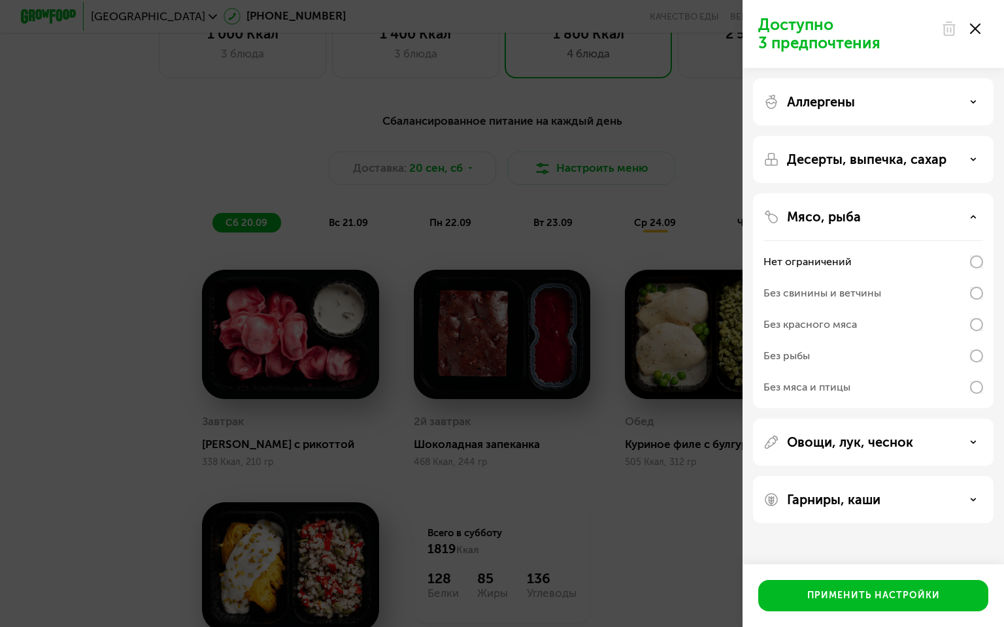
click at [981, 61] on div "Доступно 3 предпочтения" at bounding box center [872, 34] width 261 height 68
click at [970, 29] on icon at bounding box center [975, 29] width 10 height 10
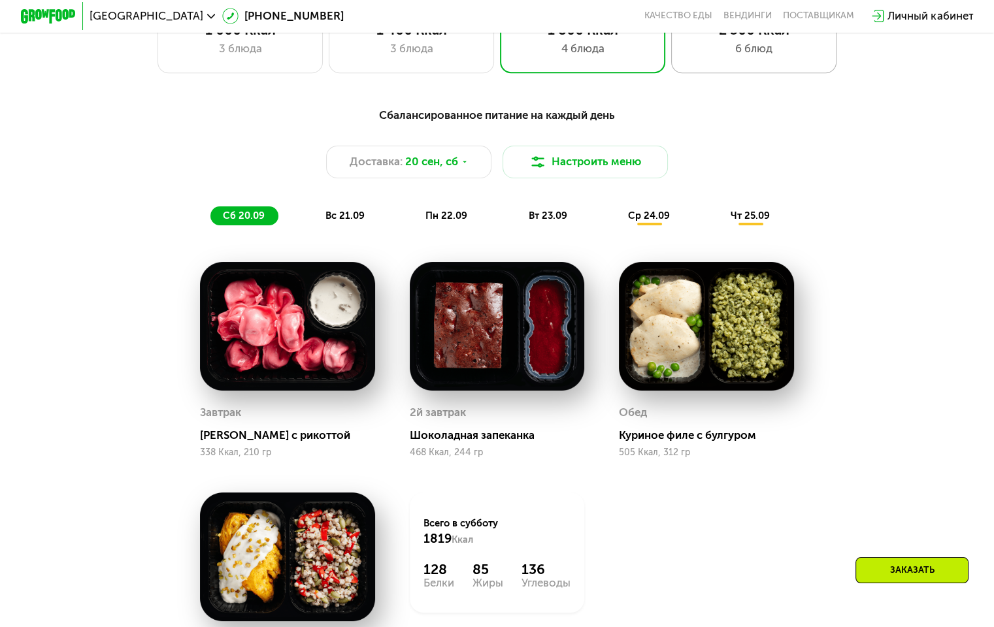
click at [775, 67] on div "2 500 Ккал 6 блюд" at bounding box center [754, 40] width 166 height 66
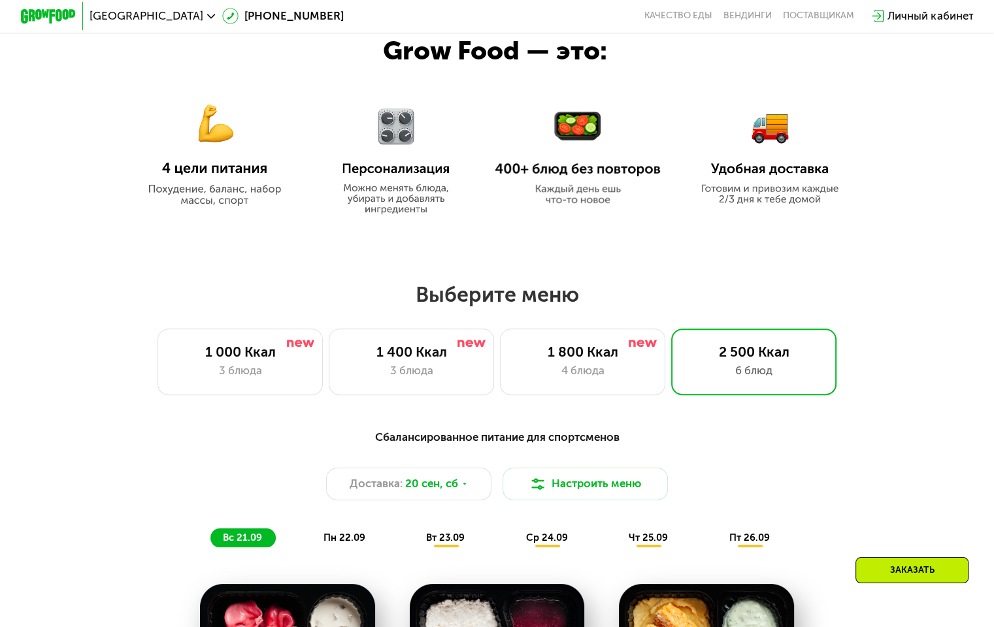
scroll to position [638, 0]
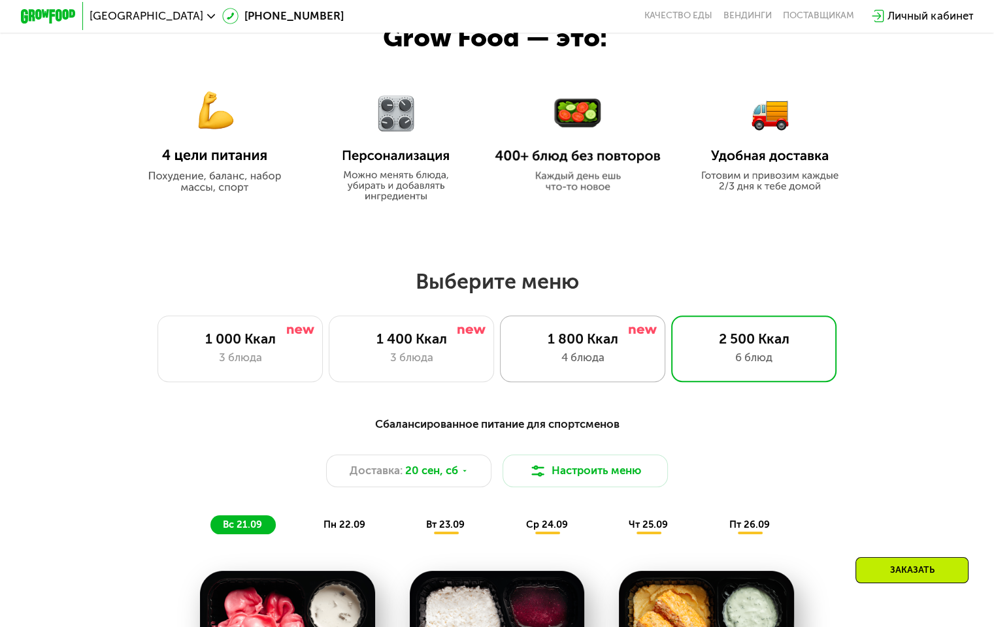
click at [547, 345] on div "1 800 Ккал" at bounding box center [582, 339] width 137 height 16
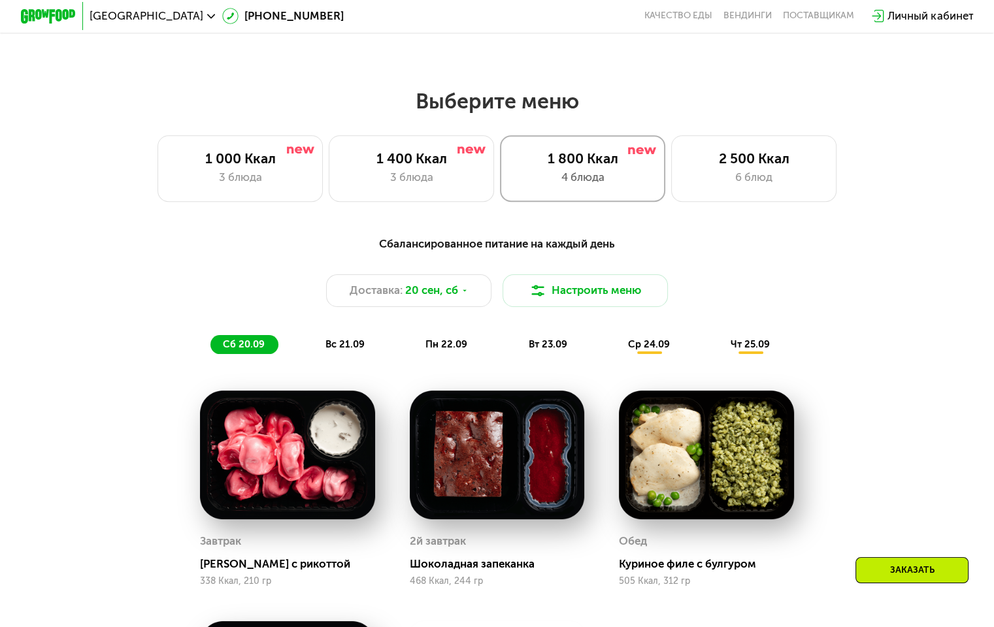
scroll to position [825, 0]
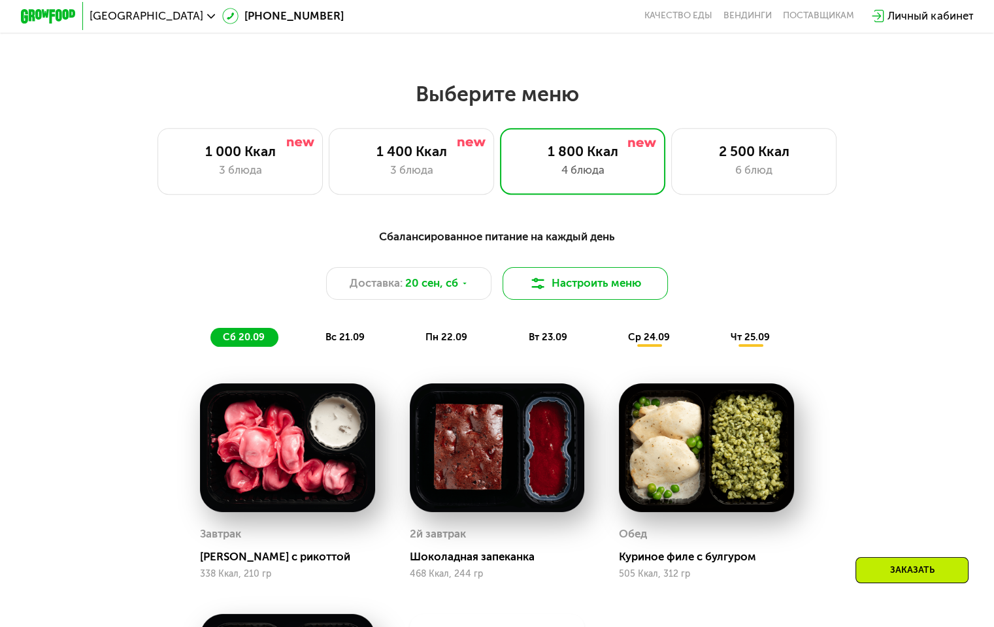
click at [564, 284] on button "Настроить меню" at bounding box center [585, 283] width 166 height 33
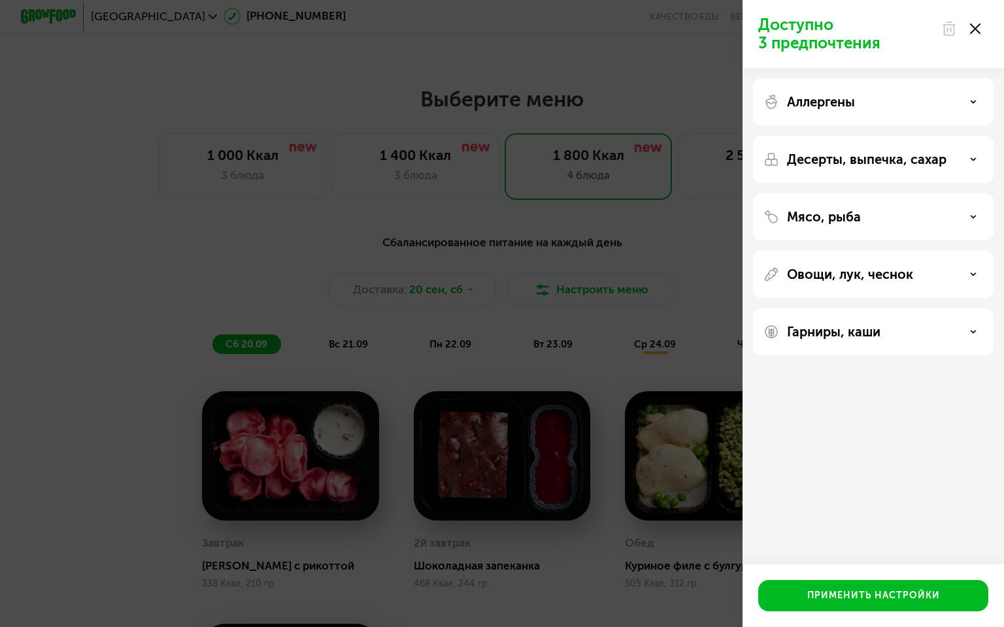
drag, startPoint x: 983, startPoint y: 13, endPoint x: 981, endPoint y: 24, distance: 10.8
click at [981, 24] on div "Доступно 3 предпочтения" at bounding box center [872, 34] width 261 height 68
click at [981, 24] on div at bounding box center [960, 29] width 55 height 26
click at [975, 26] on icon at bounding box center [975, 29] width 10 height 10
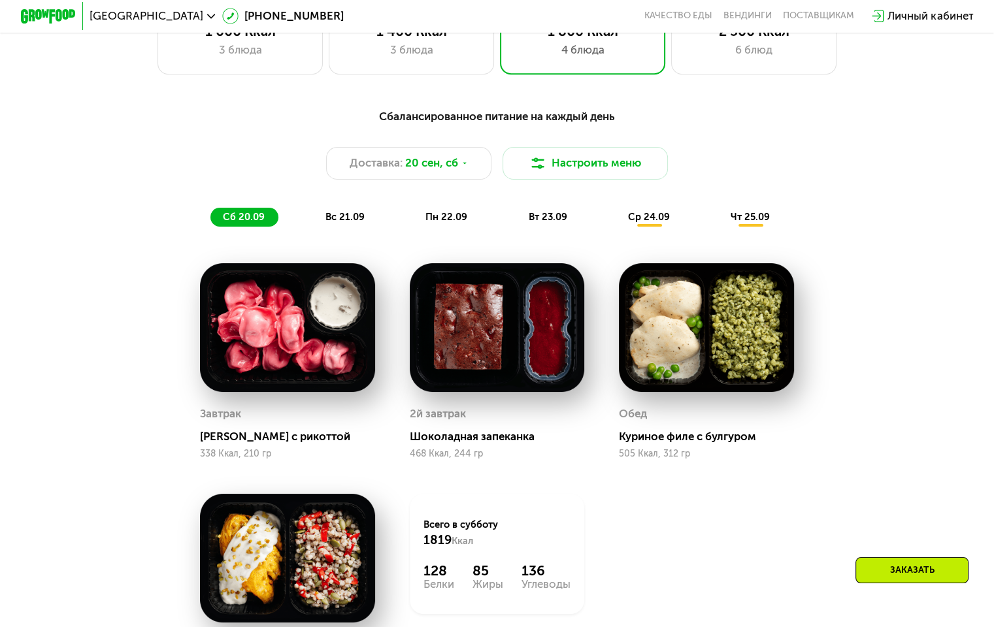
scroll to position [946, 0]
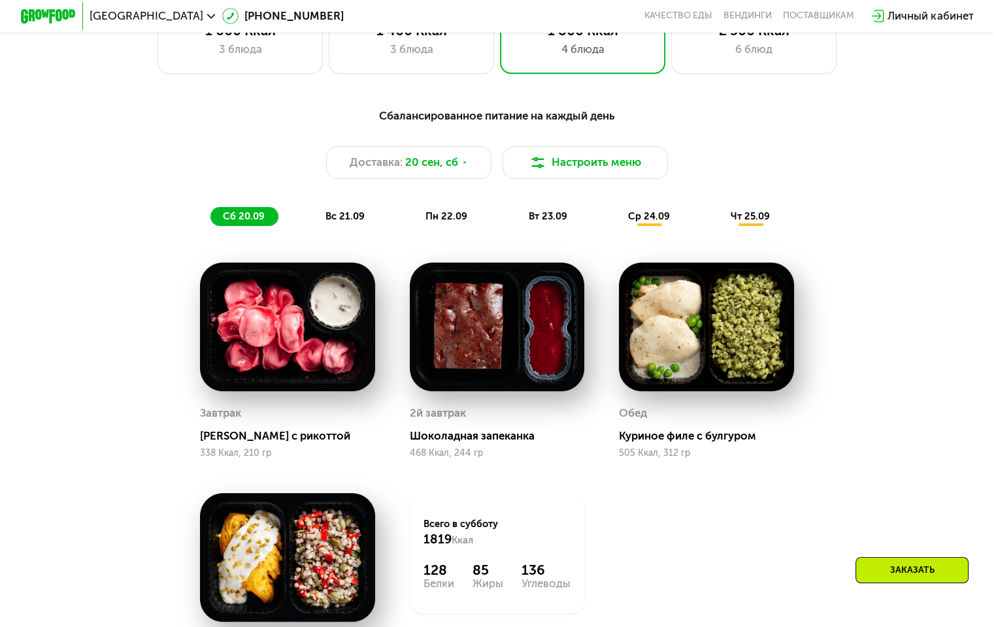
click at [366, 227] on div "вс 21.09" at bounding box center [345, 217] width 65 height 20
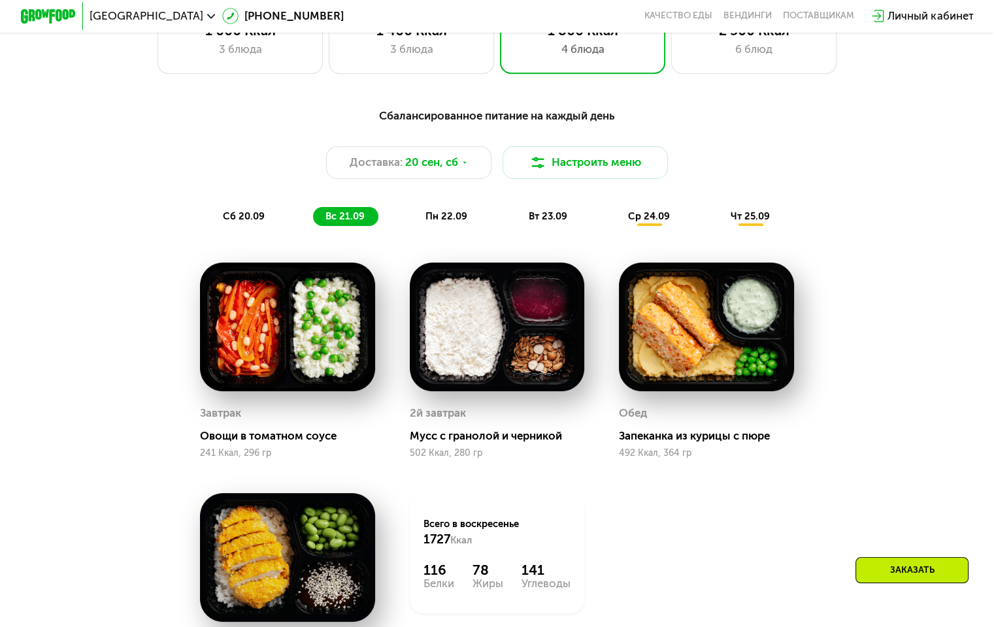
click at [366, 227] on div "вс 21.09" at bounding box center [345, 217] width 65 height 20
click at [465, 214] on div "пн 22.09" at bounding box center [447, 217] width 68 height 20
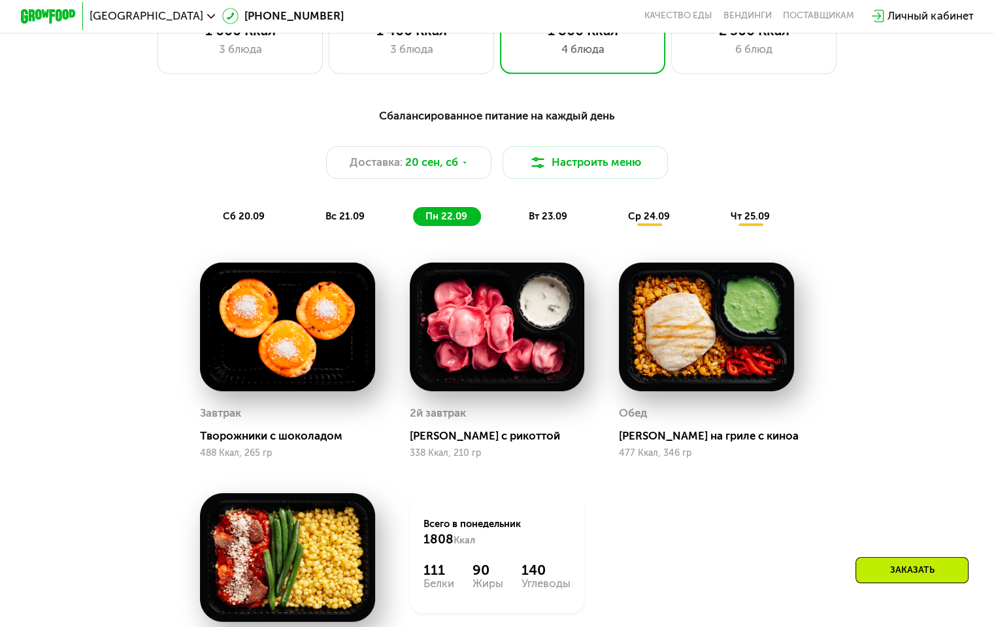
click at [567, 210] on div "Сбалансированное питание на каждый день Доставка: [DATE] Настроить меню сб 20.0…" at bounding box center [496, 167] width 817 height 120
click at [552, 217] on span "вт 23.09" at bounding box center [547, 216] width 39 height 12
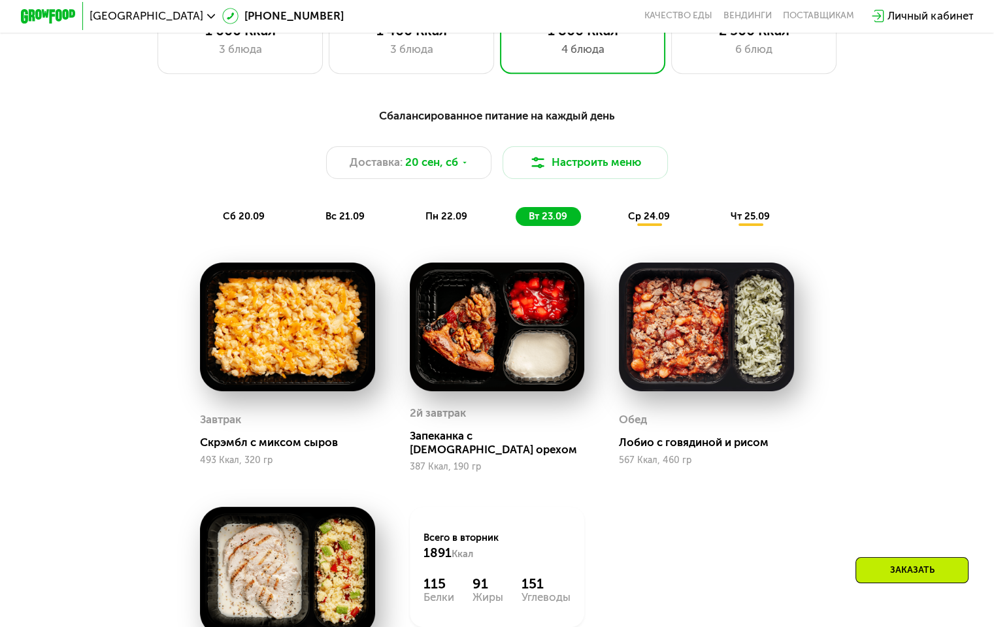
click at [650, 209] on div "Сбалансированное питание на каждый день Доставка: [DATE] Настроить меню сб 20.0…" at bounding box center [496, 167] width 817 height 120
click at [641, 222] on span "ср 24.09" at bounding box center [649, 216] width 42 height 12
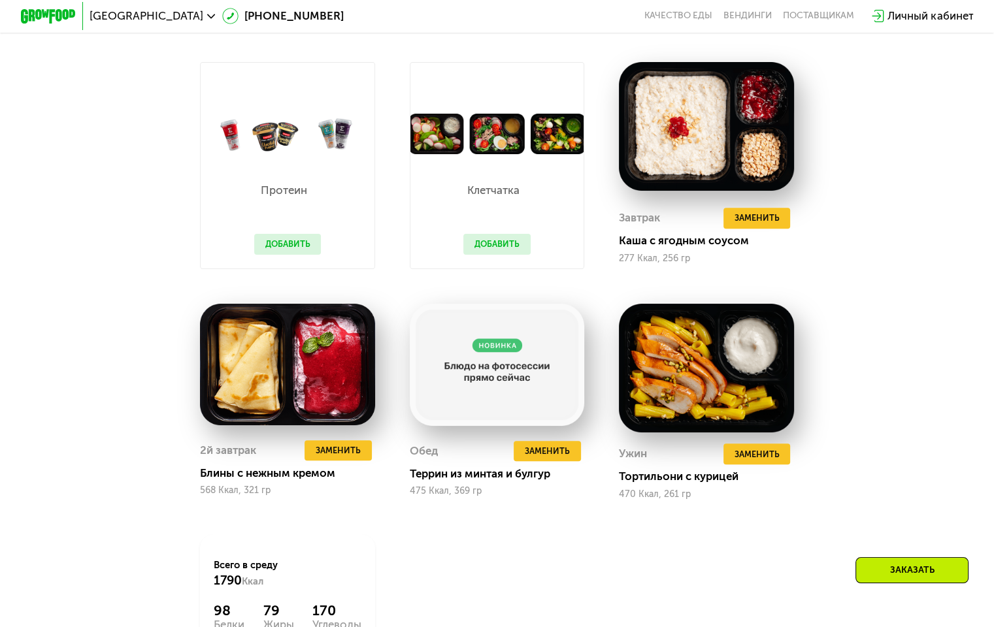
scroll to position [1152, 0]
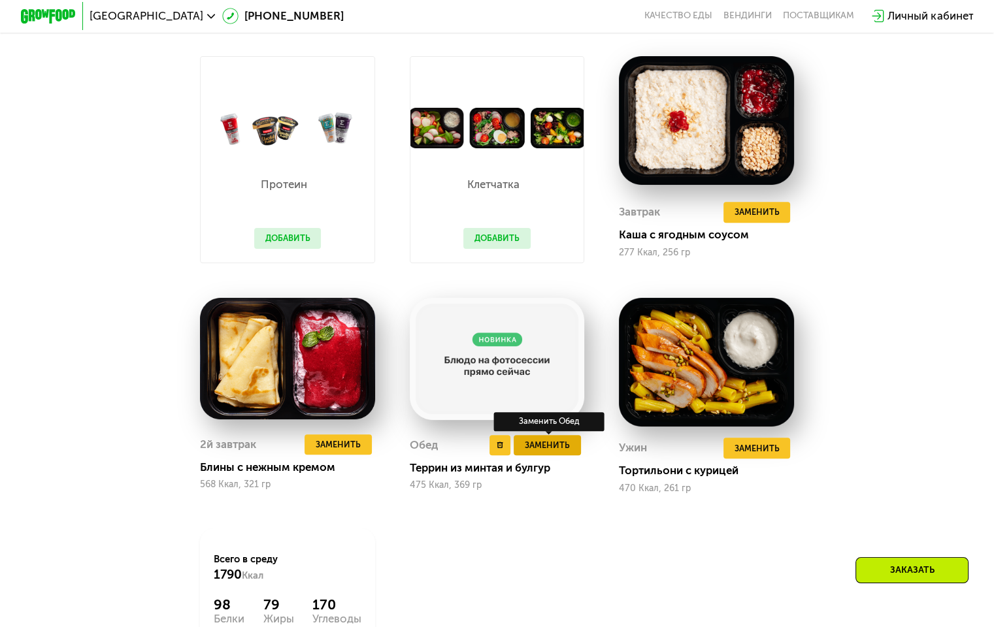
click at [563, 452] on span "Заменить" at bounding box center [547, 445] width 45 height 14
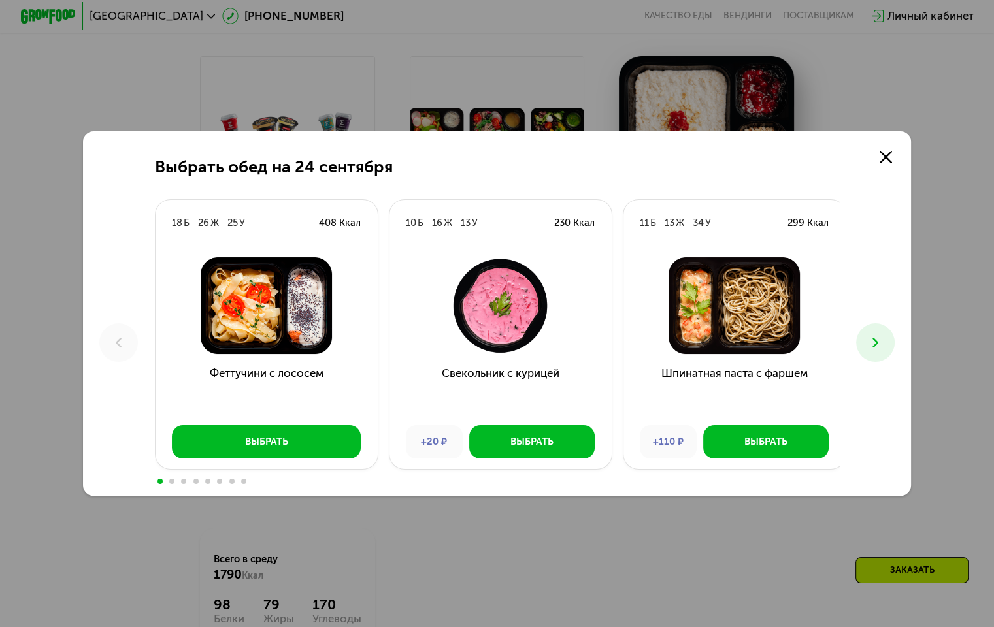
click at [873, 341] on icon at bounding box center [875, 343] width 16 height 16
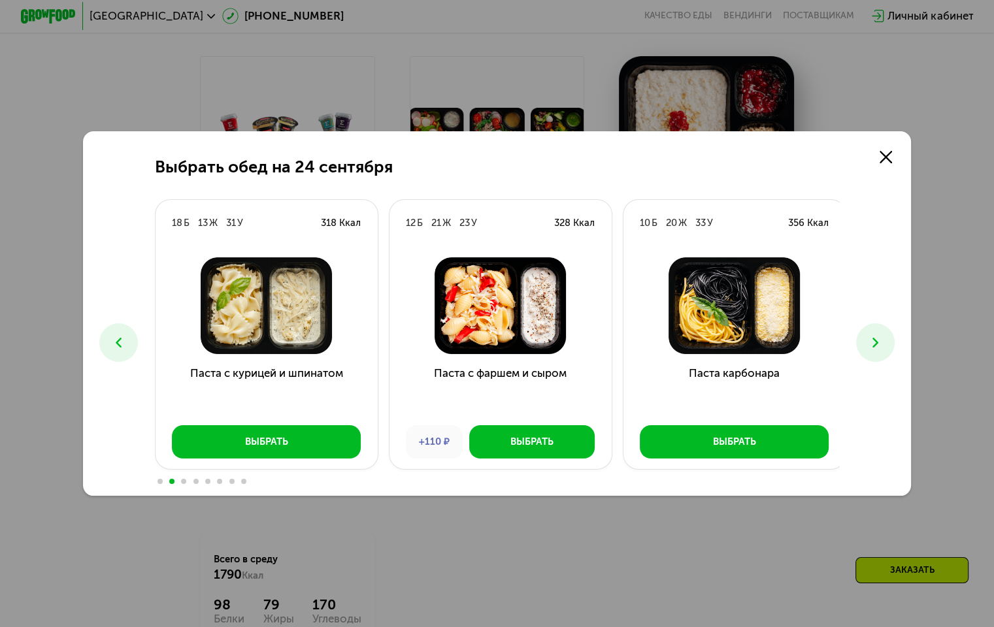
click at [868, 332] on button at bounding box center [875, 342] width 39 height 39
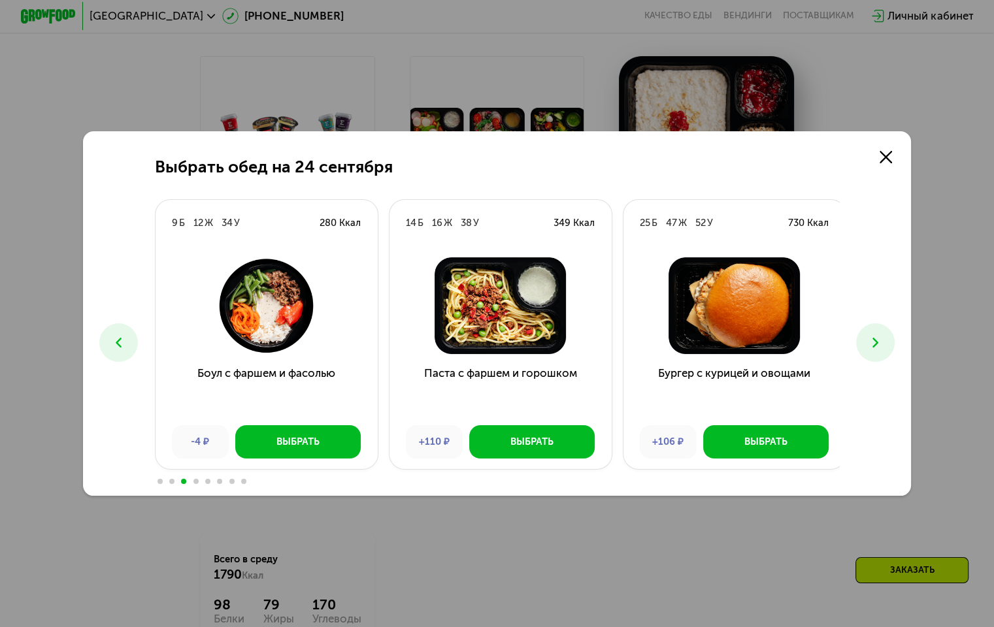
click at [875, 340] on icon at bounding box center [875, 343] width 16 height 16
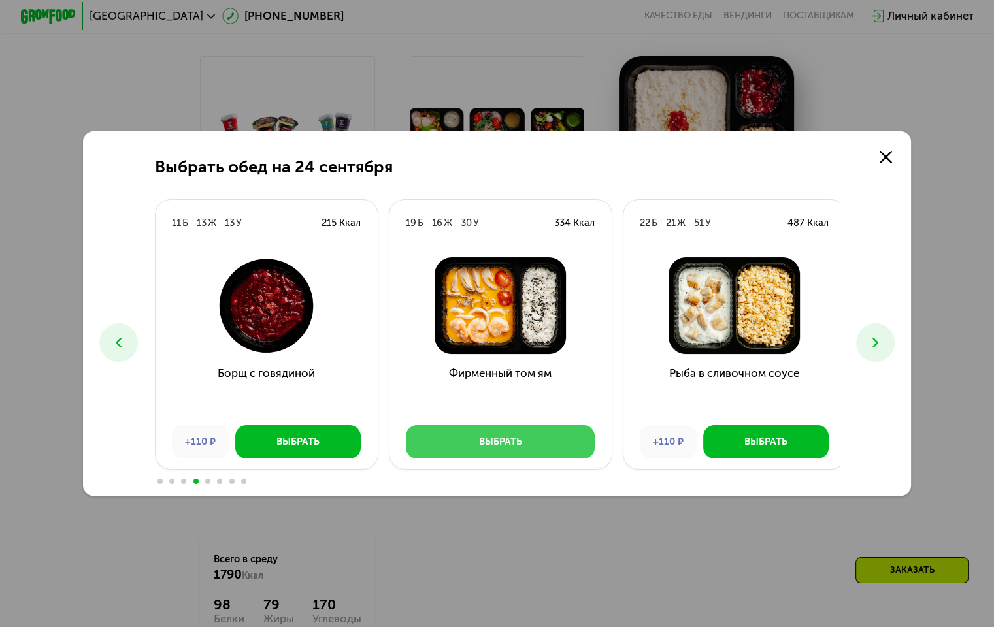
click at [544, 428] on button "Выбрать" at bounding box center [500, 441] width 189 height 33
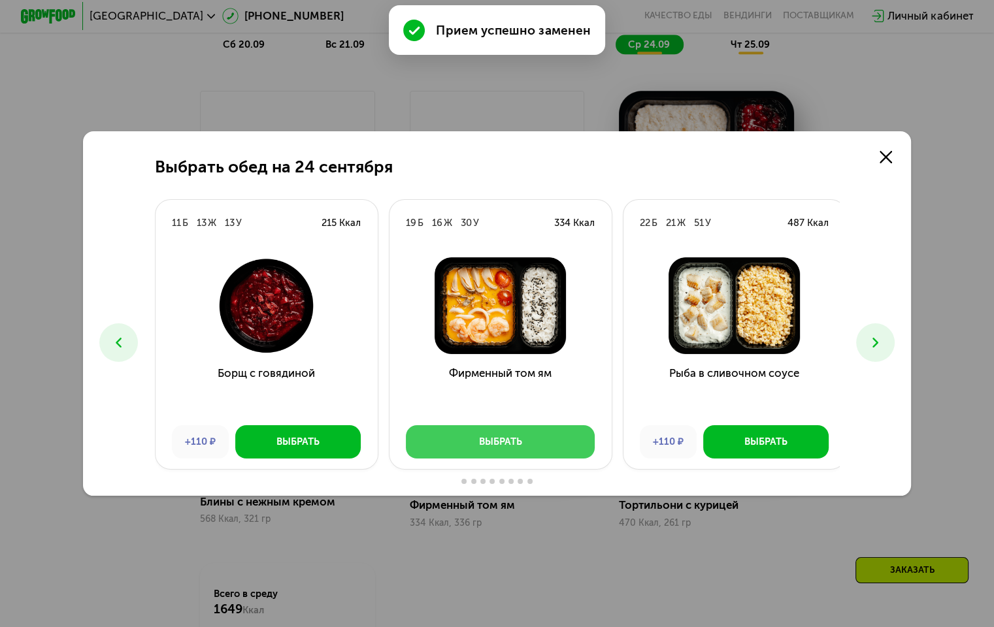
scroll to position [1188, 0]
